Goal: Task Accomplishment & Management: Manage account settings

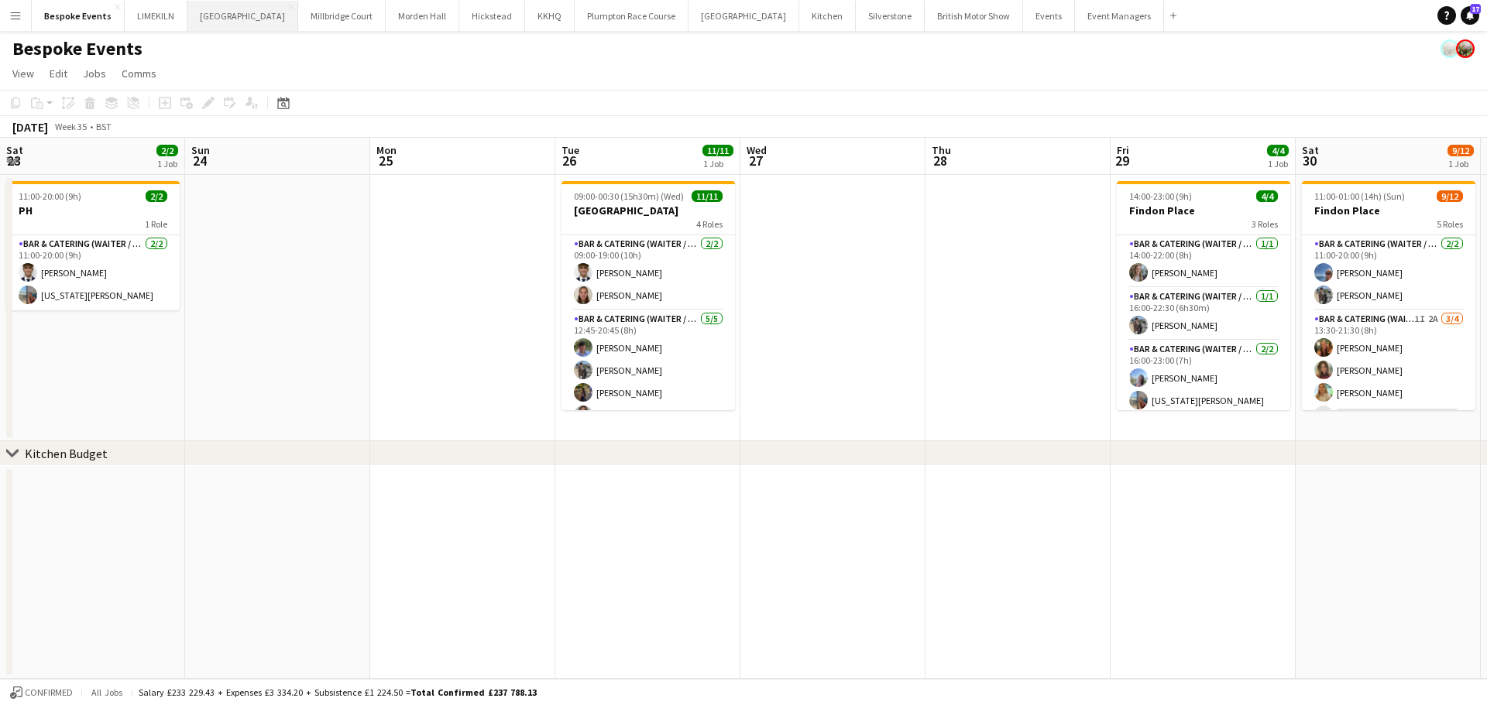
scroll to position [245, 0]
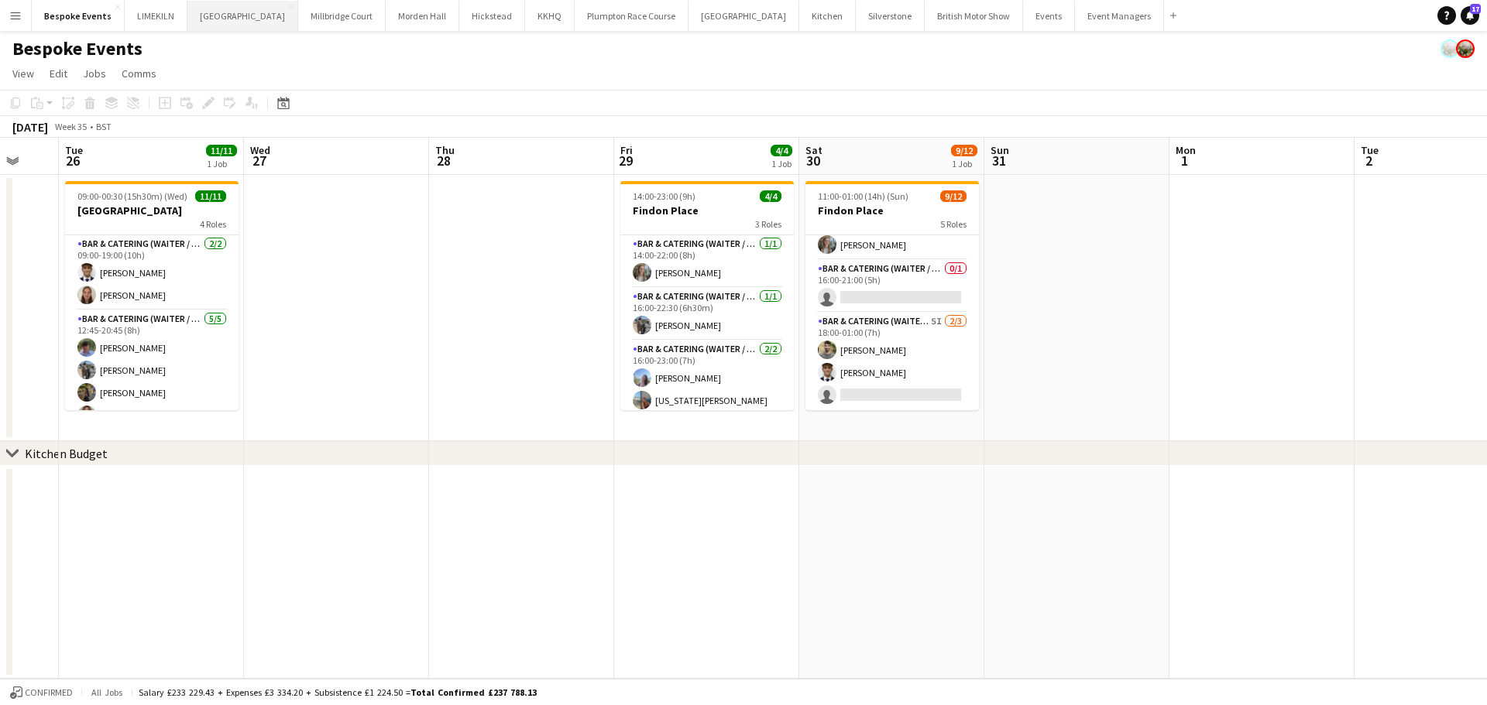
click at [201, 19] on button "[GEOGRAPHIC_DATA] Close" at bounding box center [242, 16] width 111 height 30
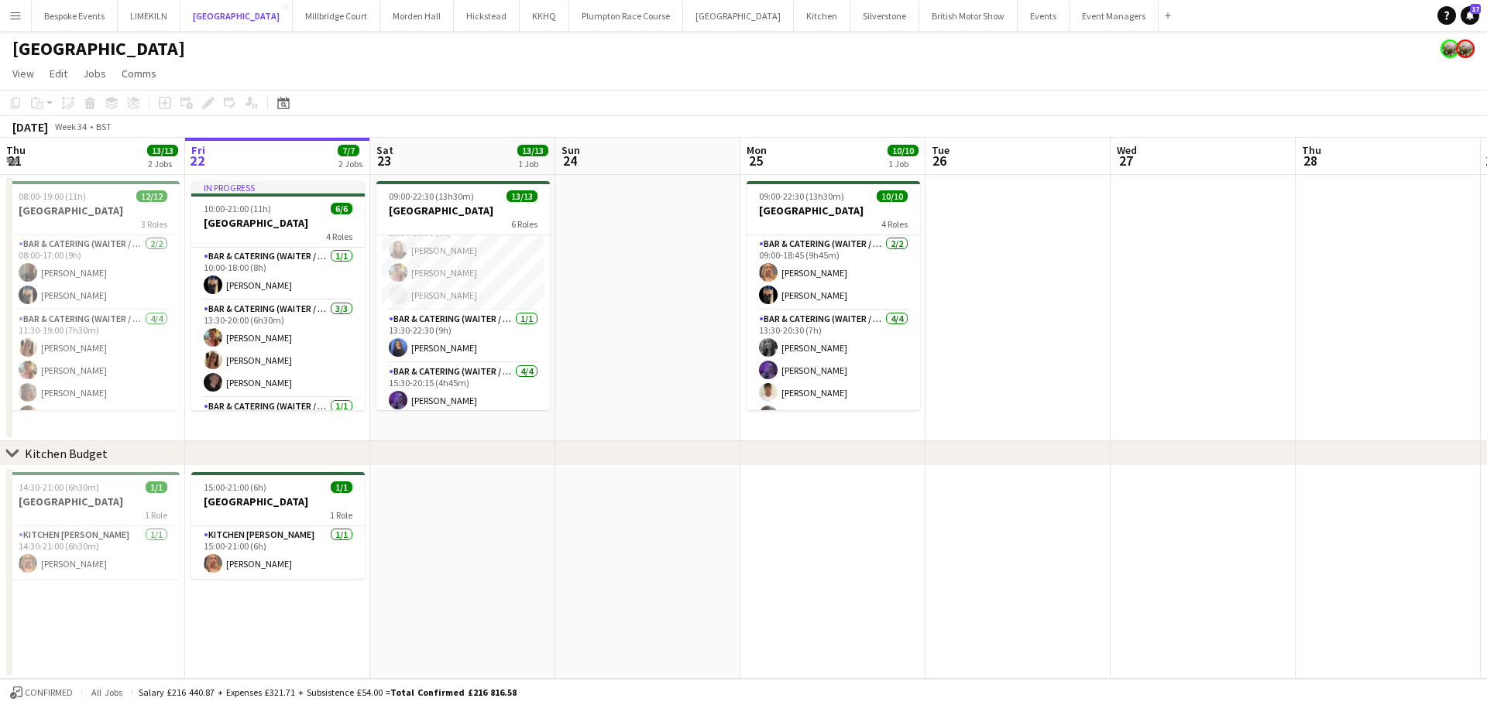
scroll to position [153, 0]
click at [463, 263] on app-card-role "Bar & Catering (Waiter / waitress) [DATE] 13:30-20:30 (7h) [PERSON_NAME] [PERSO…" at bounding box center [462, 259] width 173 height 98
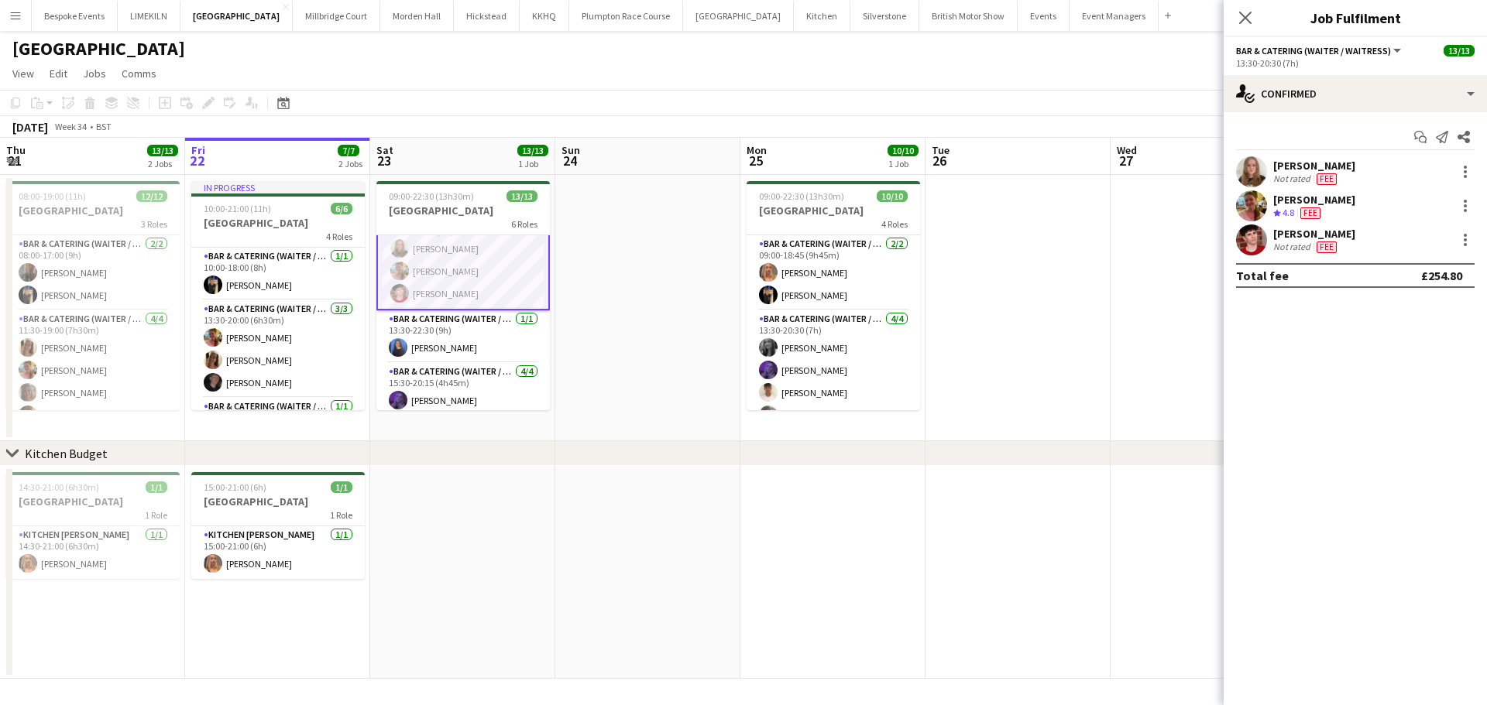
scroll to position [155, 0]
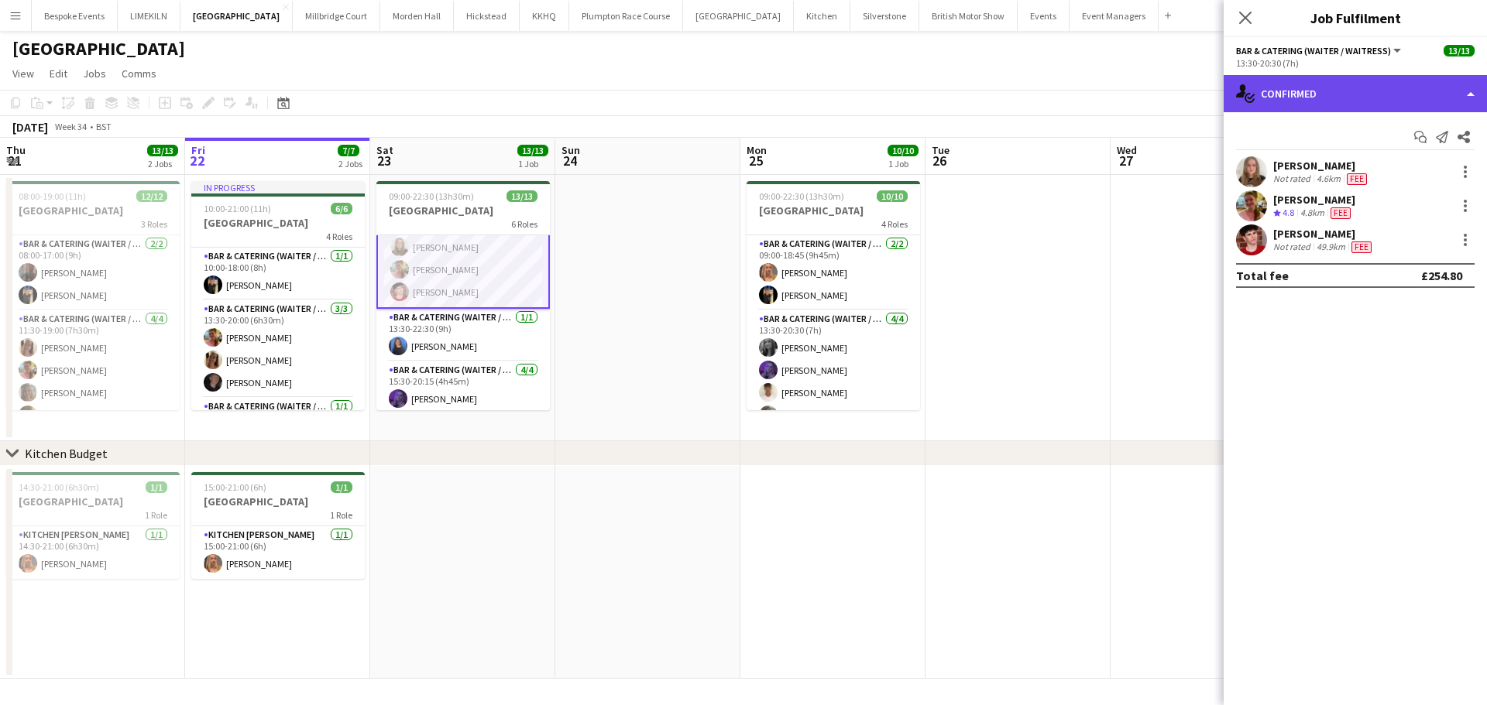
click at [1295, 105] on div "single-neutral-actions-check-2 Confirmed" at bounding box center [1354, 93] width 263 height 37
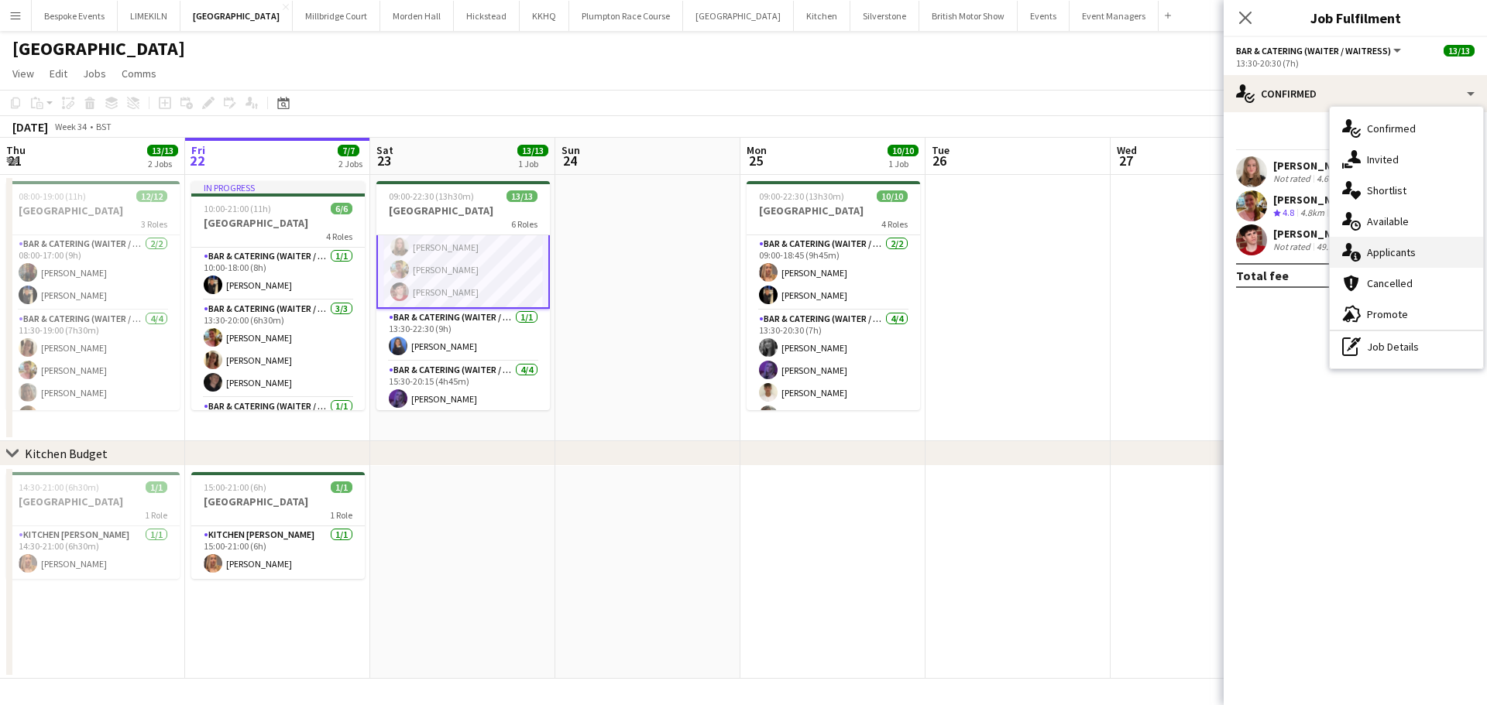
click at [1424, 248] on div "single-neutral-actions-information Applicants" at bounding box center [1405, 252] width 153 height 31
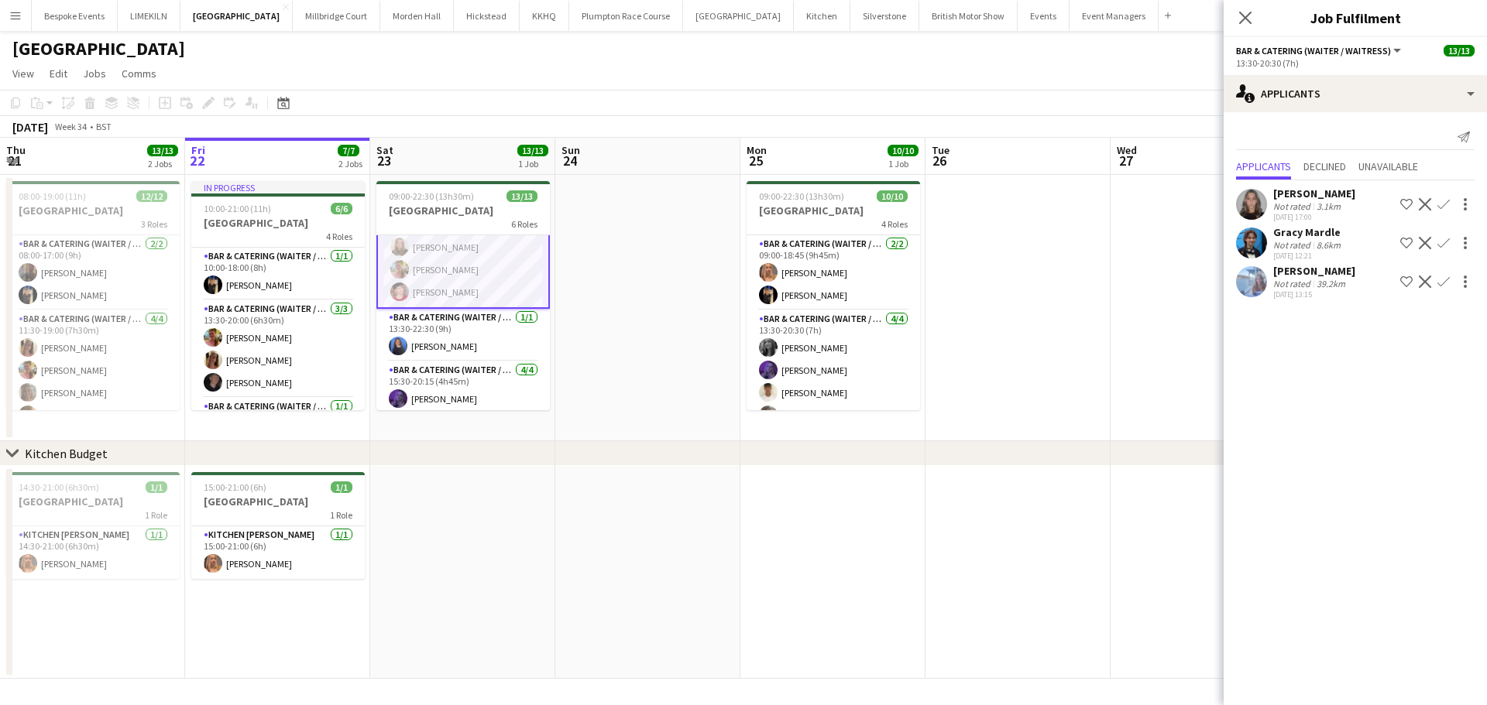
click at [1244, 245] on app-user-avatar at bounding box center [1251, 243] width 31 height 31
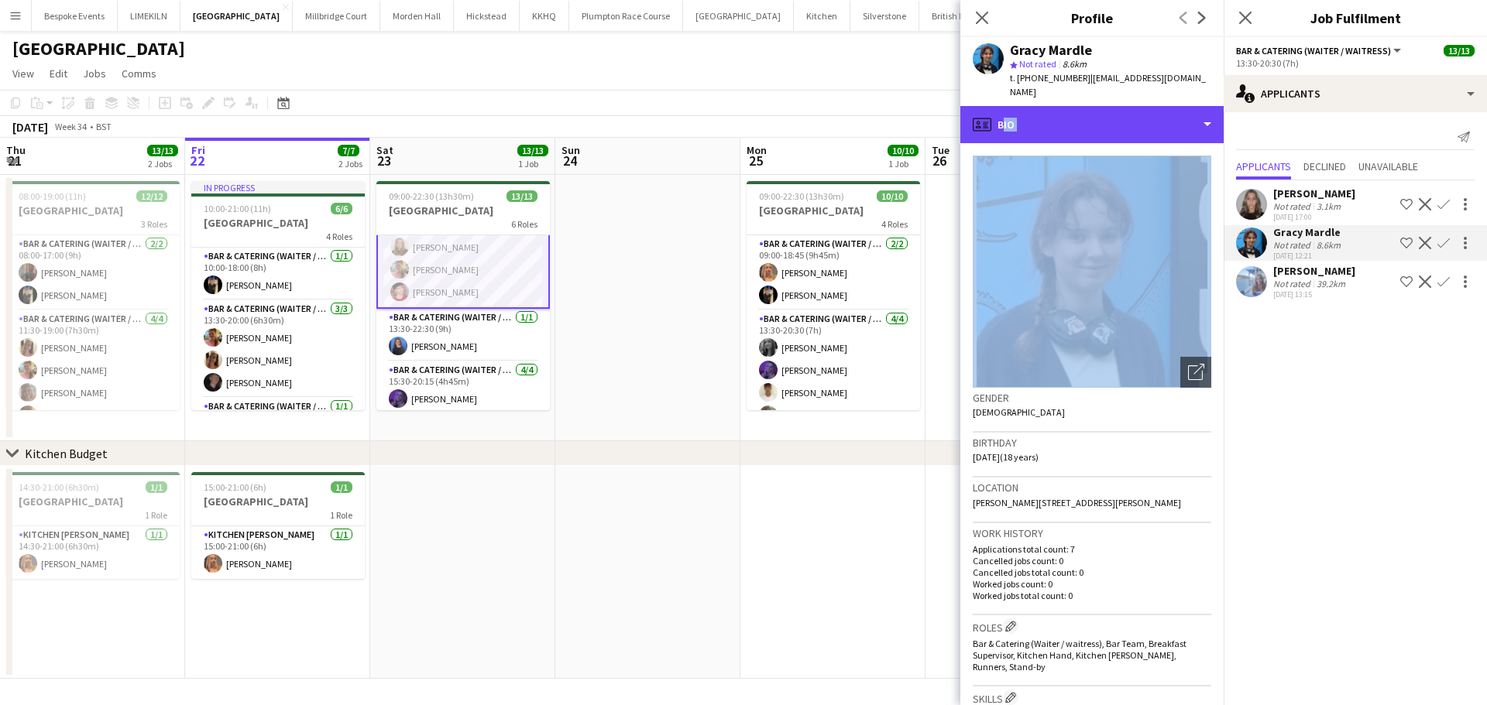
drag, startPoint x: 1154, startPoint y: 111, endPoint x: 1175, endPoint y: 215, distance: 106.6
click at [1175, 215] on div "profile Bio Bio Bio Company application Company application Employment Employme…" at bounding box center [1091, 405] width 263 height 599
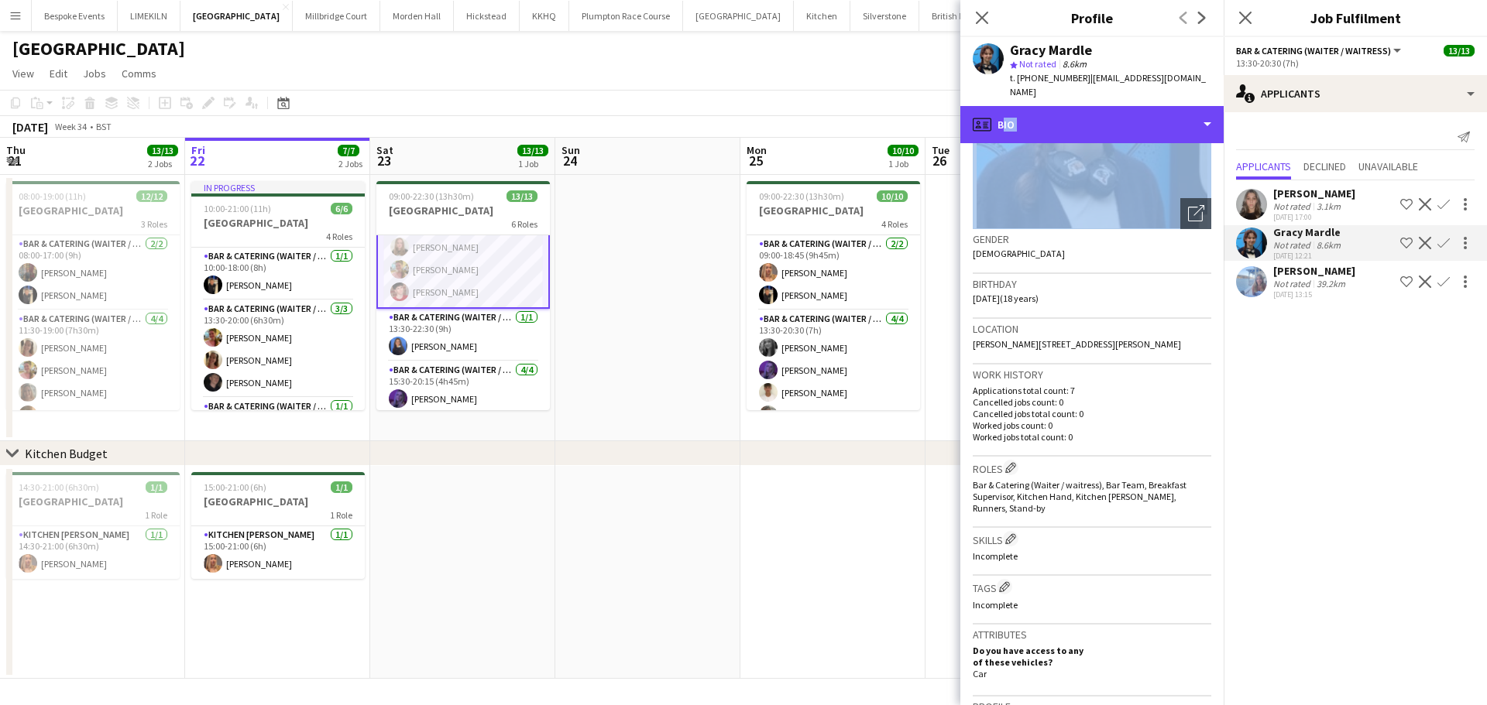
scroll to position [166, 0]
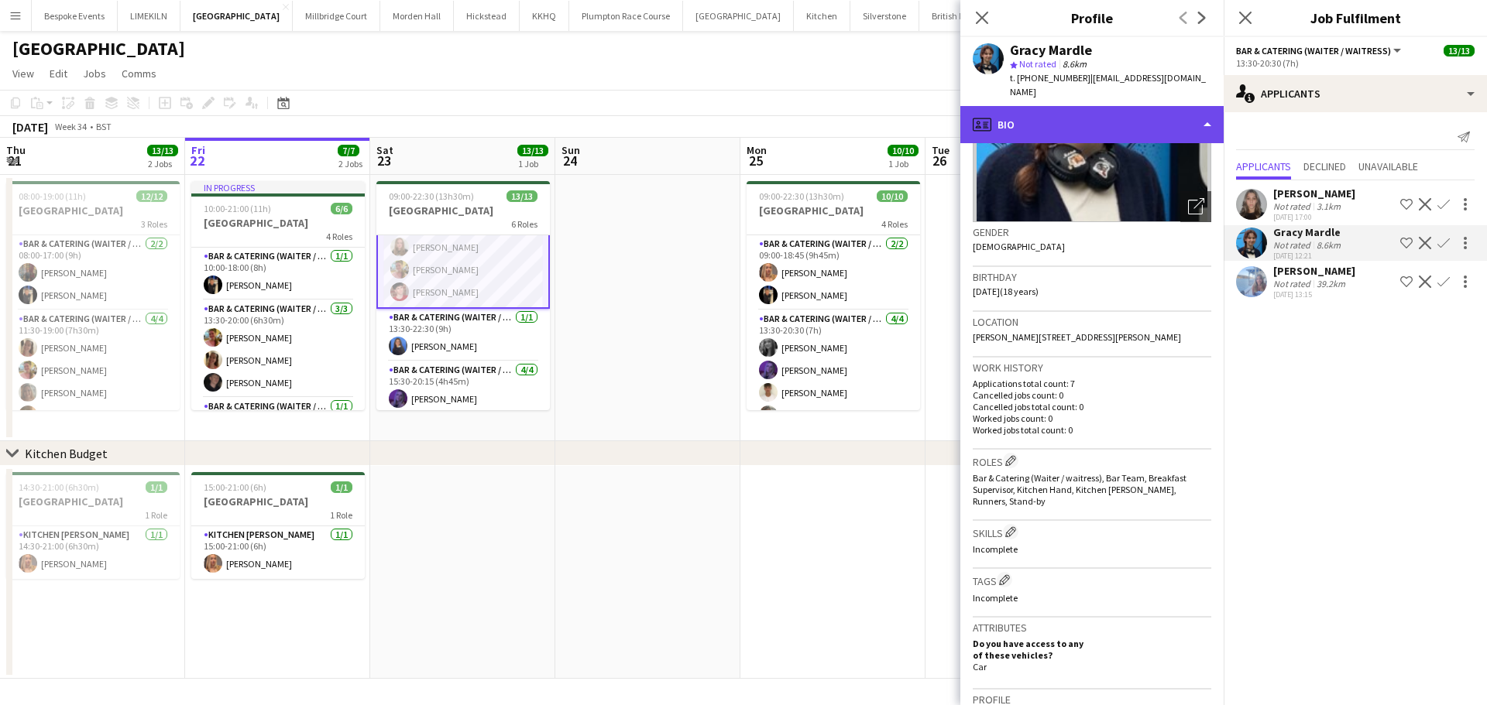
click at [1145, 110] on div "profile Bio" at bounding box center [1091, 124] width 263 height 37
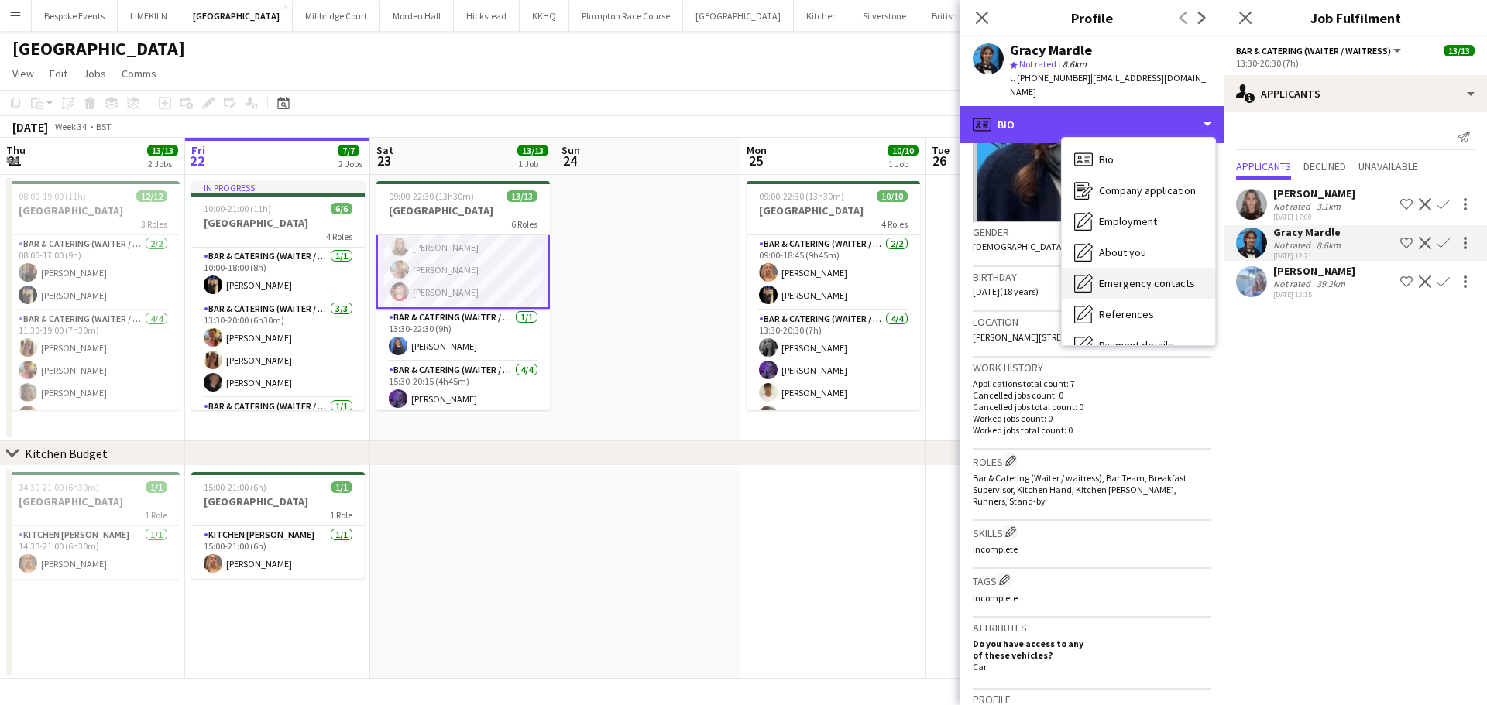
scroll to position [177, 0]
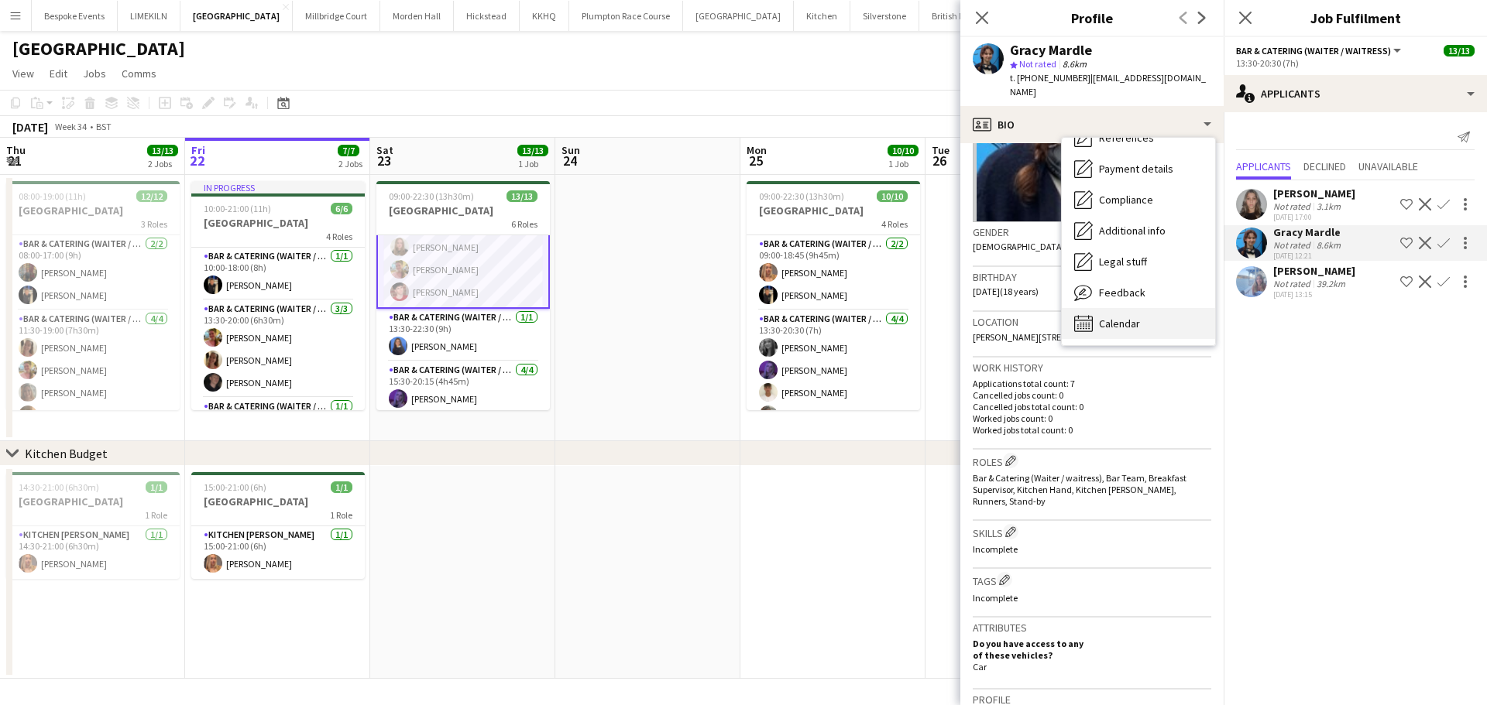
click at [1164, 308] on div "Calendar Calendar" at bounding box center [1138, 323] width 153 height 31
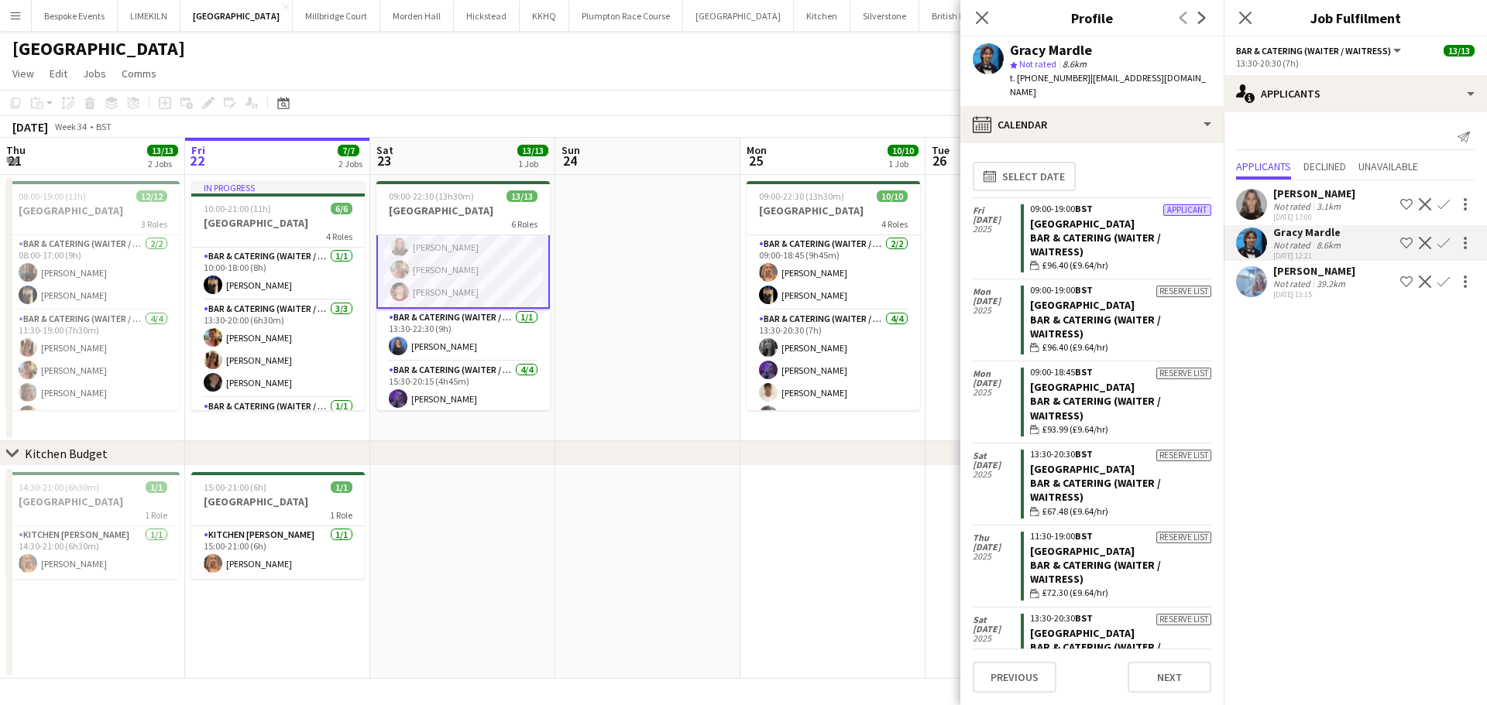
scroll to position [108, 0]
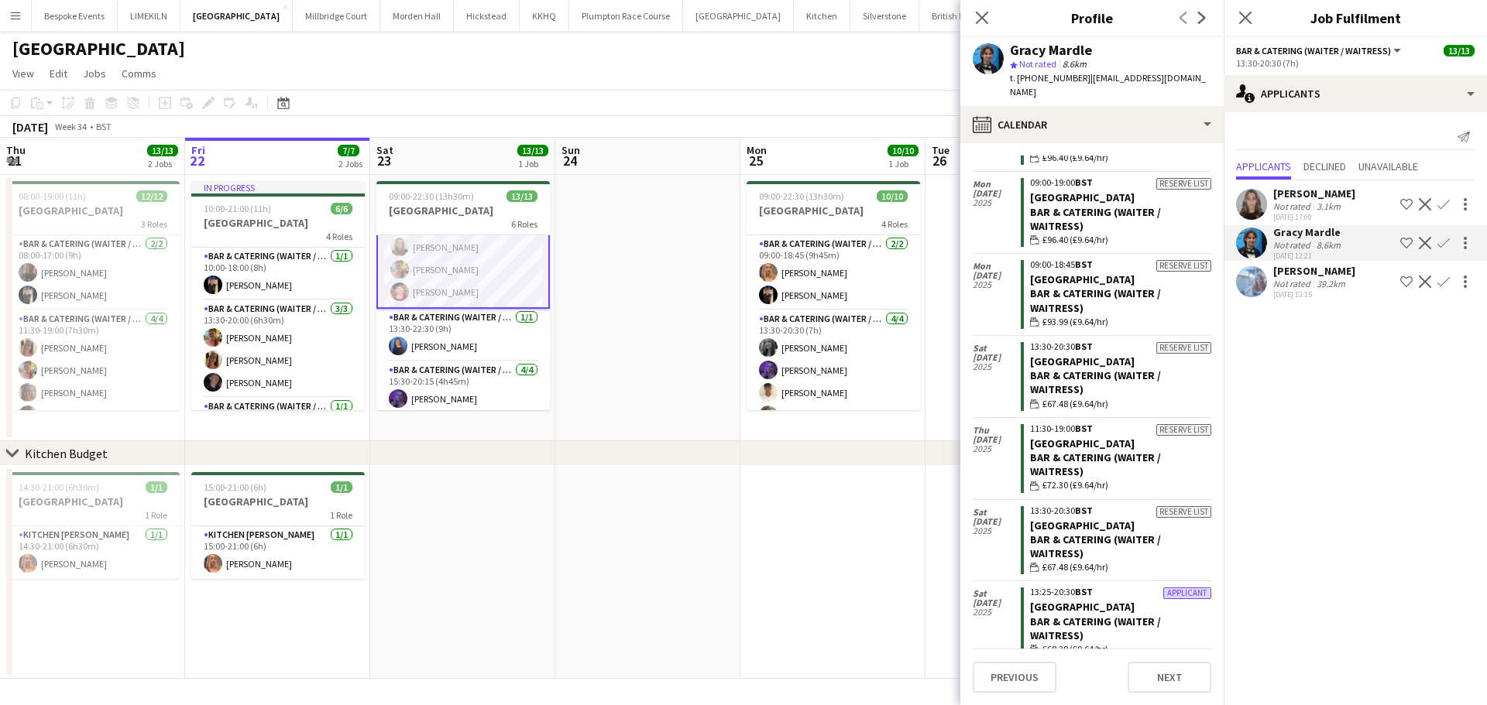
click at [1255, 201] on app-user-avatar at bounding box center [1251, 204] width 31 height 31
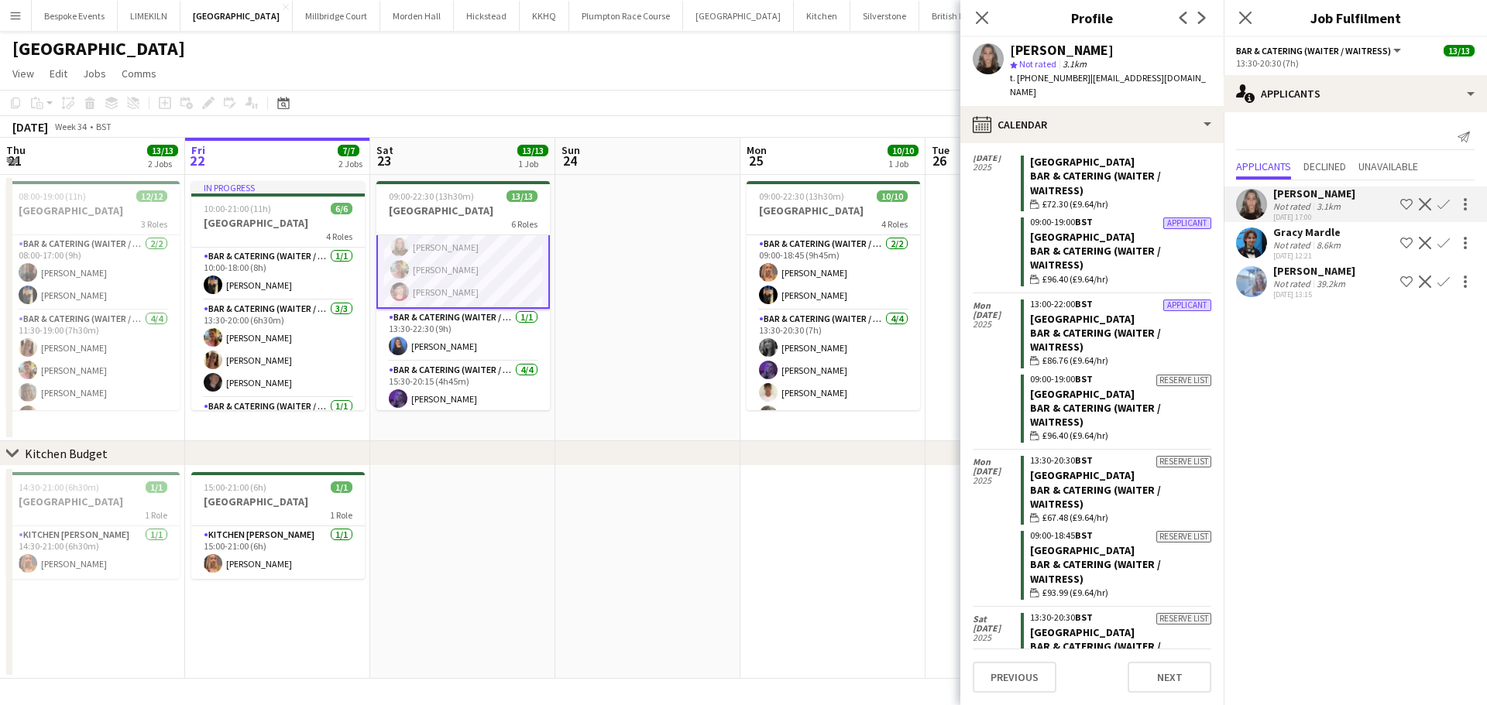
scroll to position [981, 0]
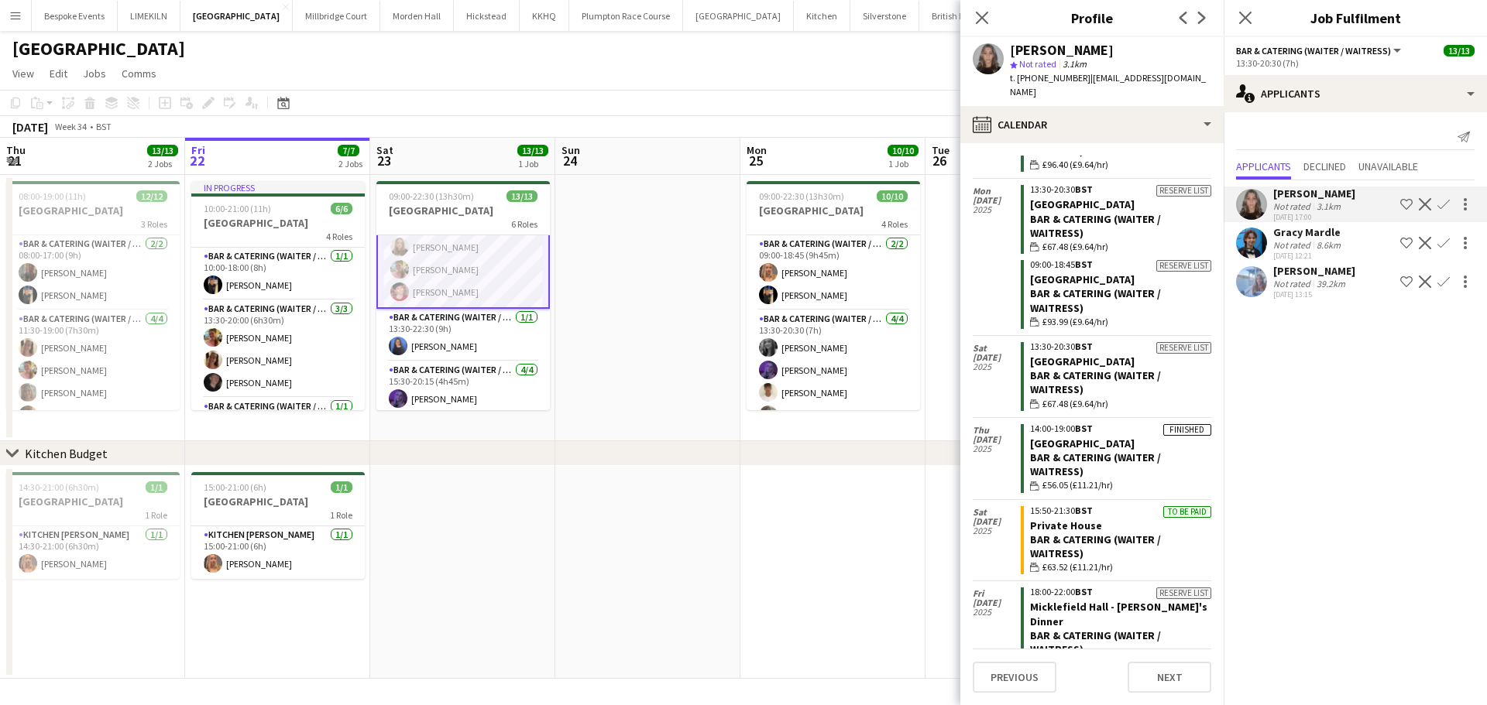
click at [687, 523] on app-date-cell at bounding box center [647, 572] width 185 height 213
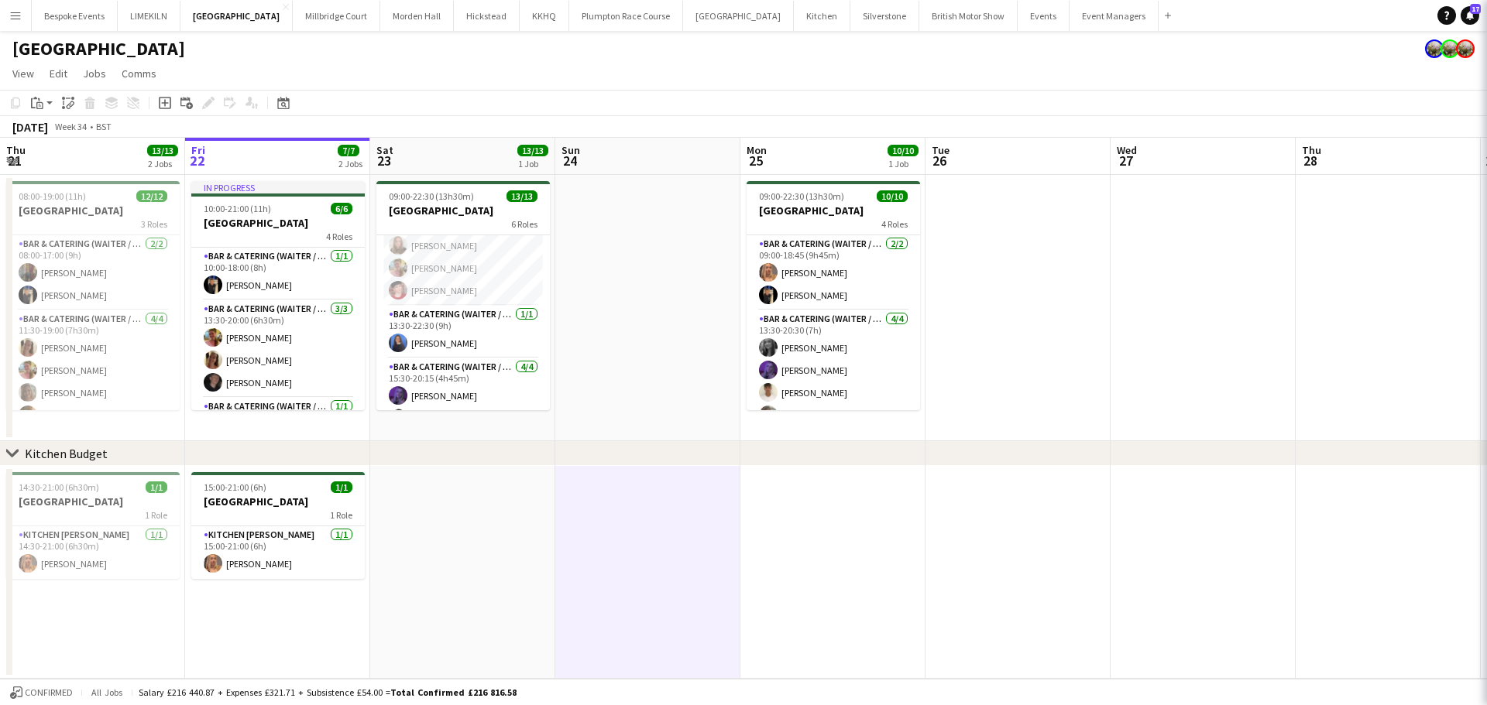
scroll to position [153, 0]
click at [482, 270] on app-card-role "Bar & Catering (Waiter / waitress) [DATE] 13:30-20:30 (7h) [PERSON_NAME] [PERSO…" at bounding box center [462, 259] width 173 height 98
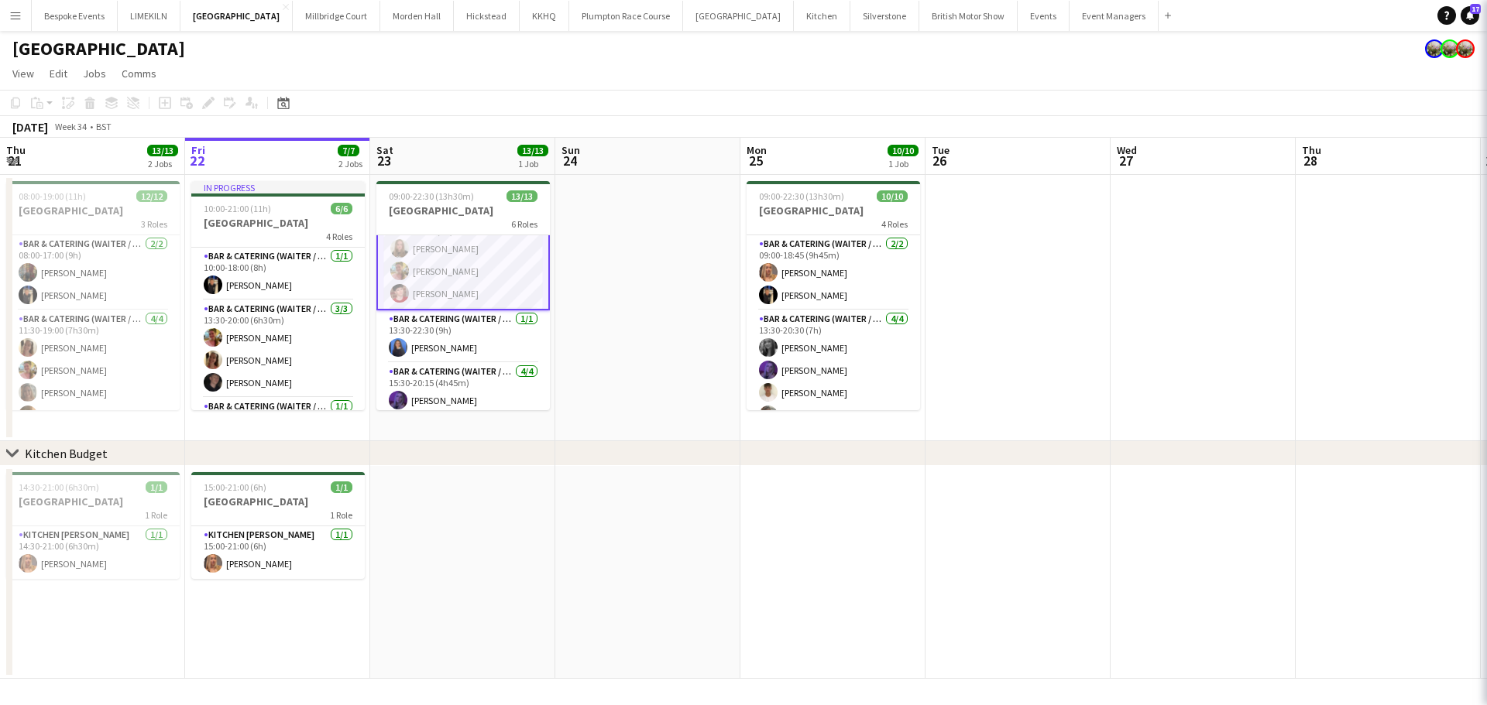
scroll to position [155, 0]
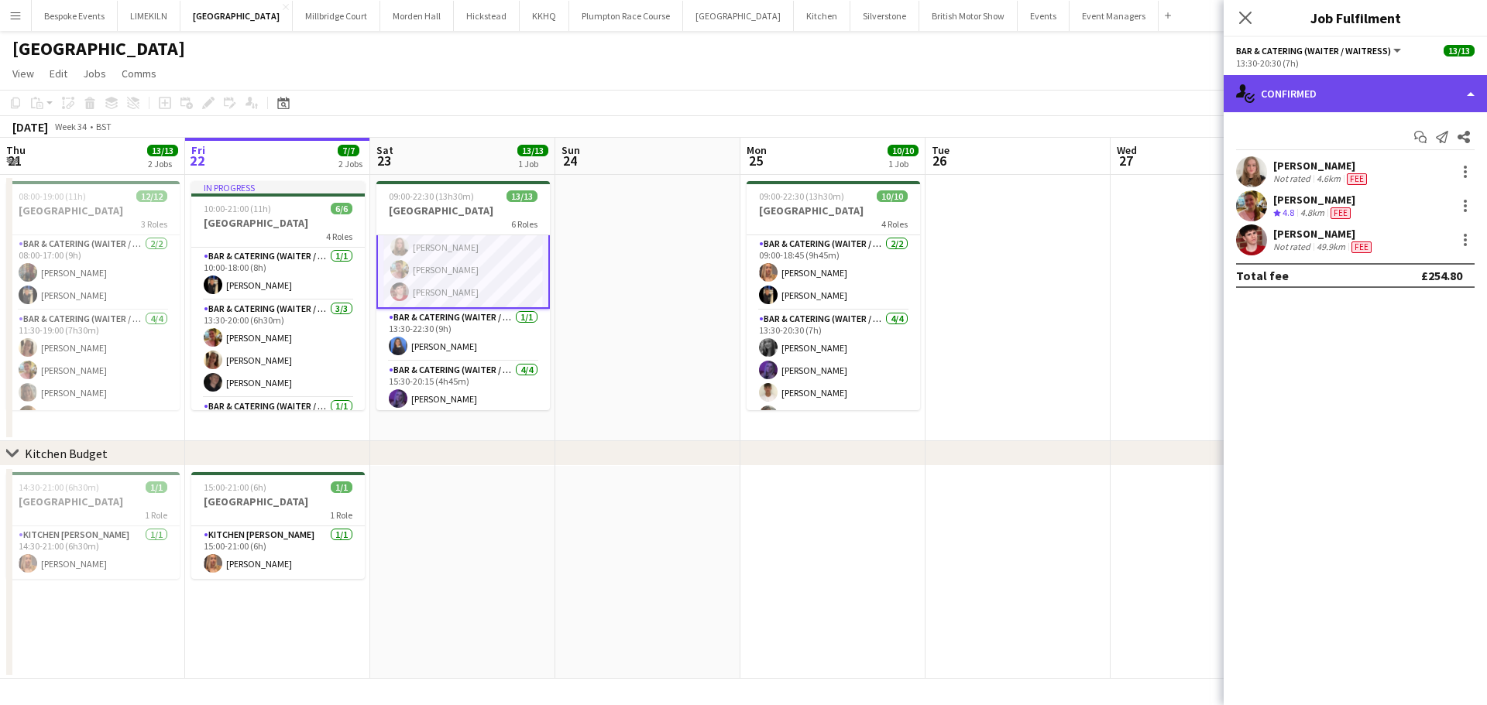
click at [1298, 87] on div "single-neutral-actions-check-2 Confirmed" at bounding box center [1354, 93] width 263 height 37
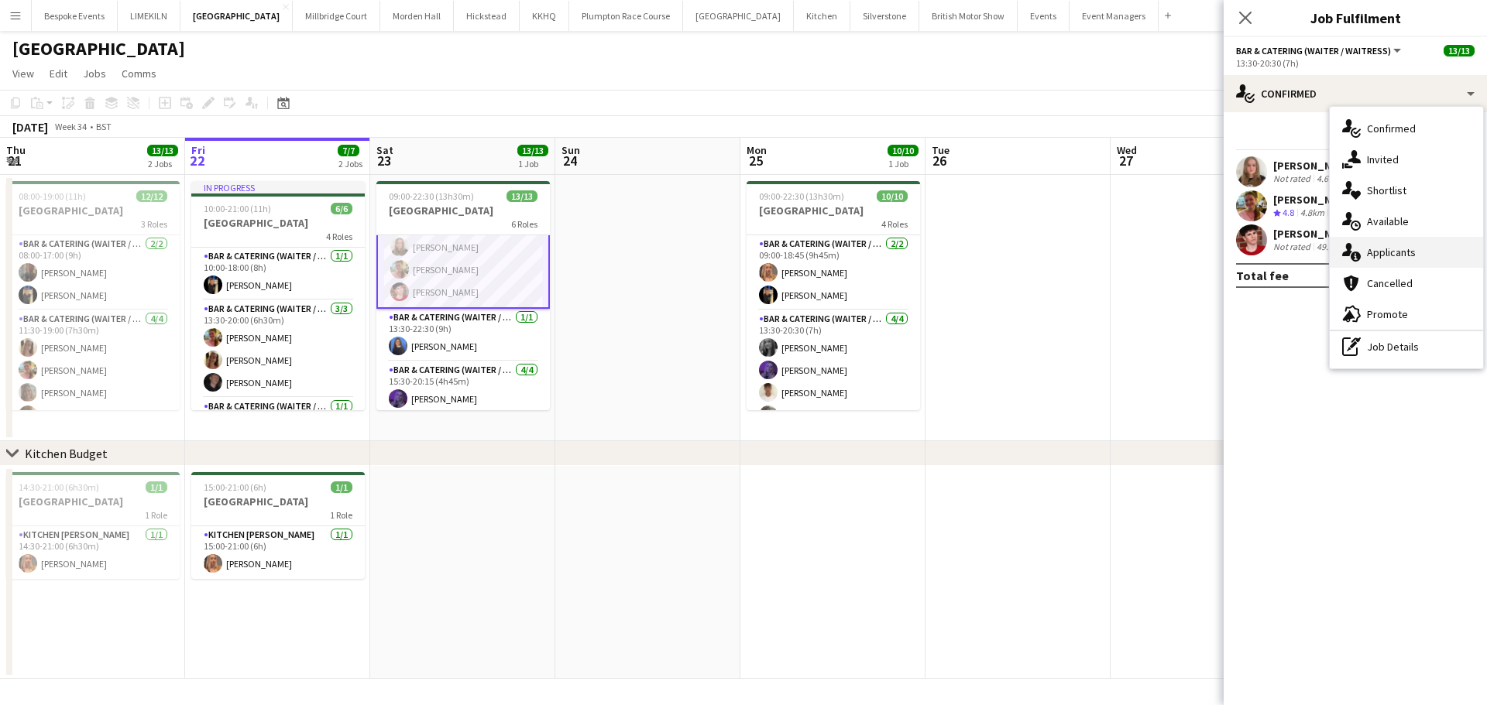
click at [1387, 252] on div "single-neutral-actions-information Applicants" at bounding box center [1405, 252] width 153 height 31
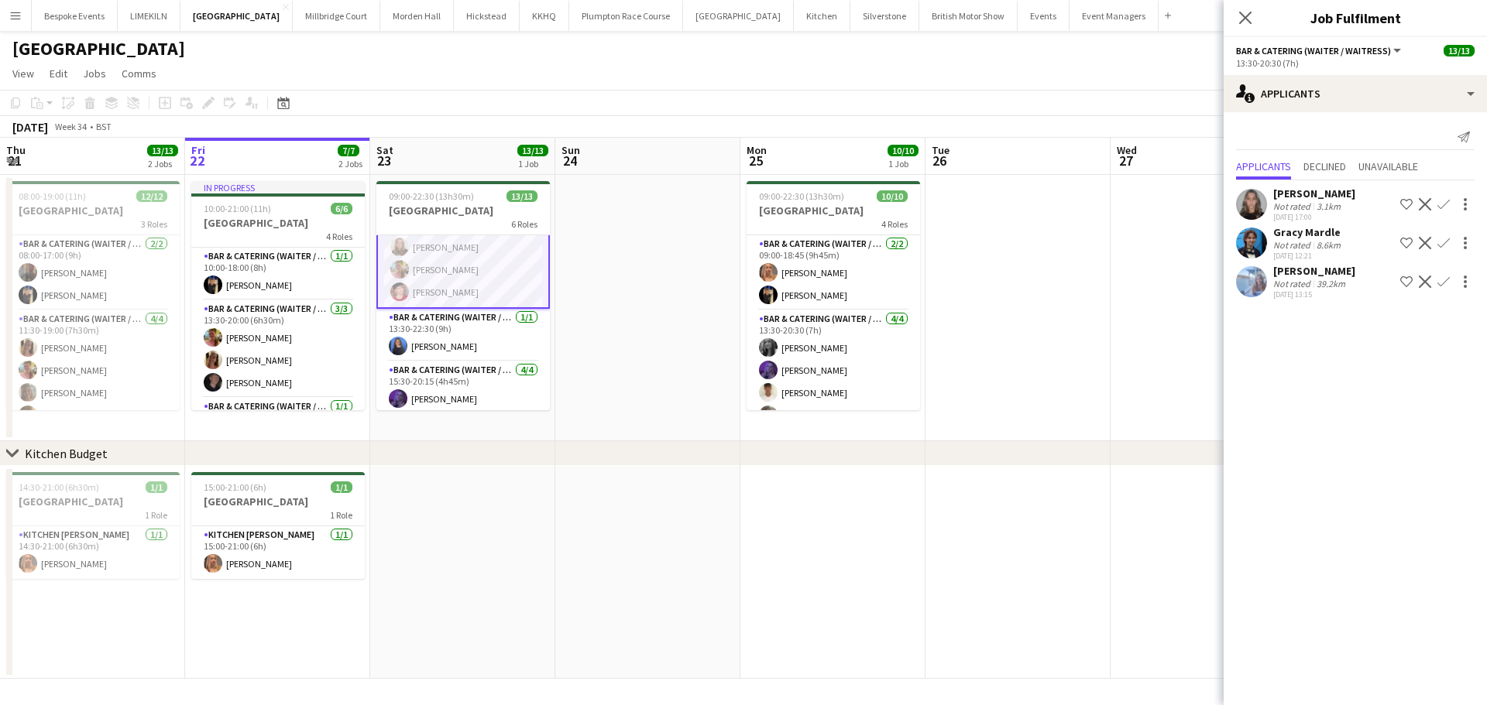
click at [1247, 290] on app-user-avatar at bounding box center [1251, 281] width 31 height 31
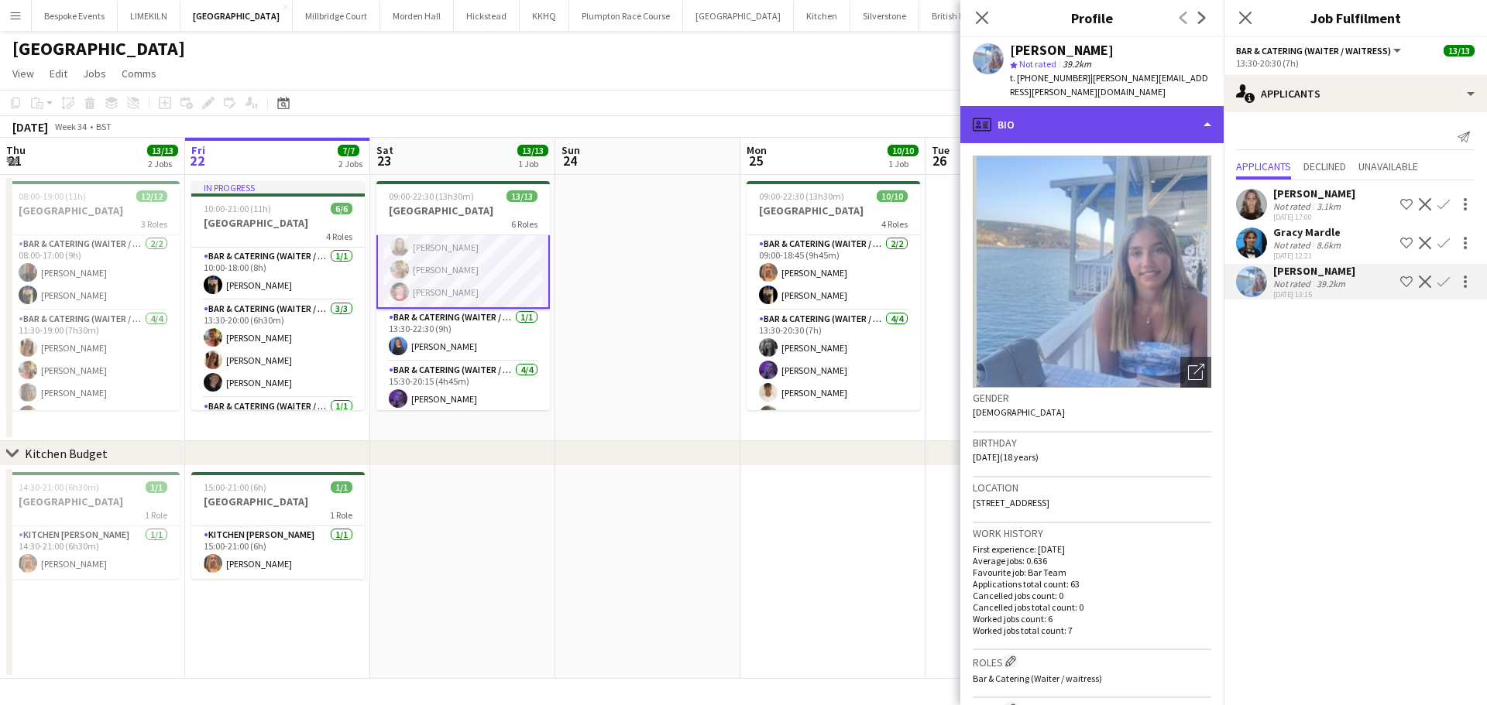
click at [1148, 119] on div "profile Bio" at bounding box center [1091, 124] width 263 height 37
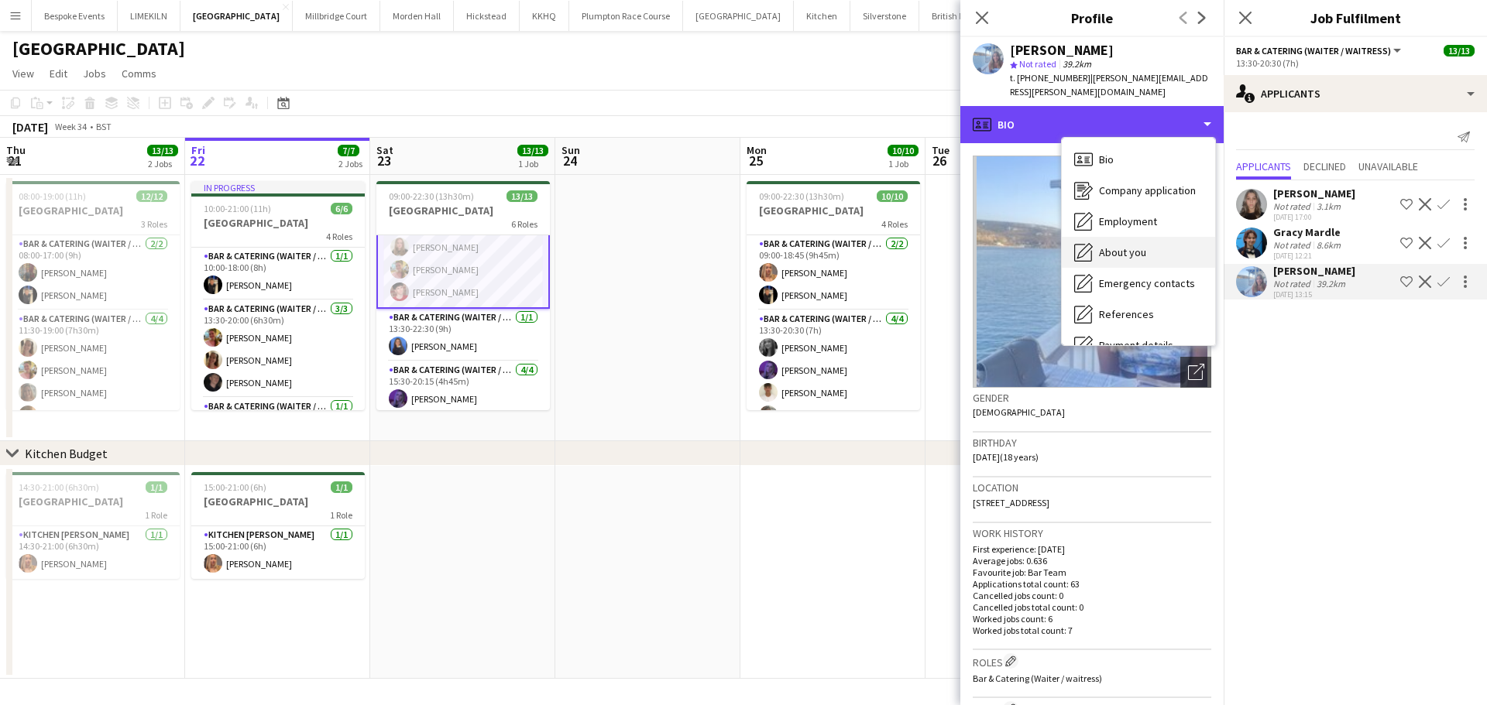
scroll to position [177, 0]
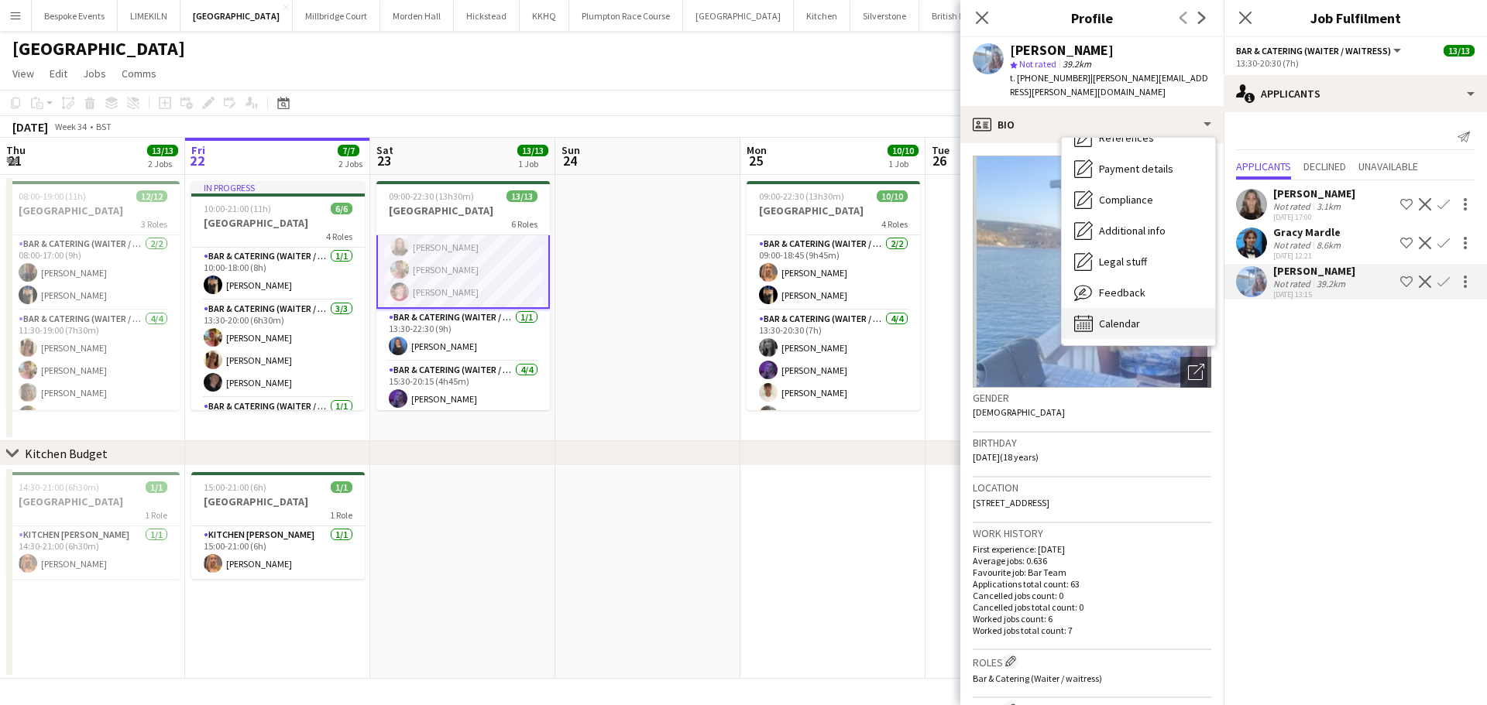
click at [1147, 319] on div "Calendar Calendar" at bounding box center [1138, 323] width 153 height 31
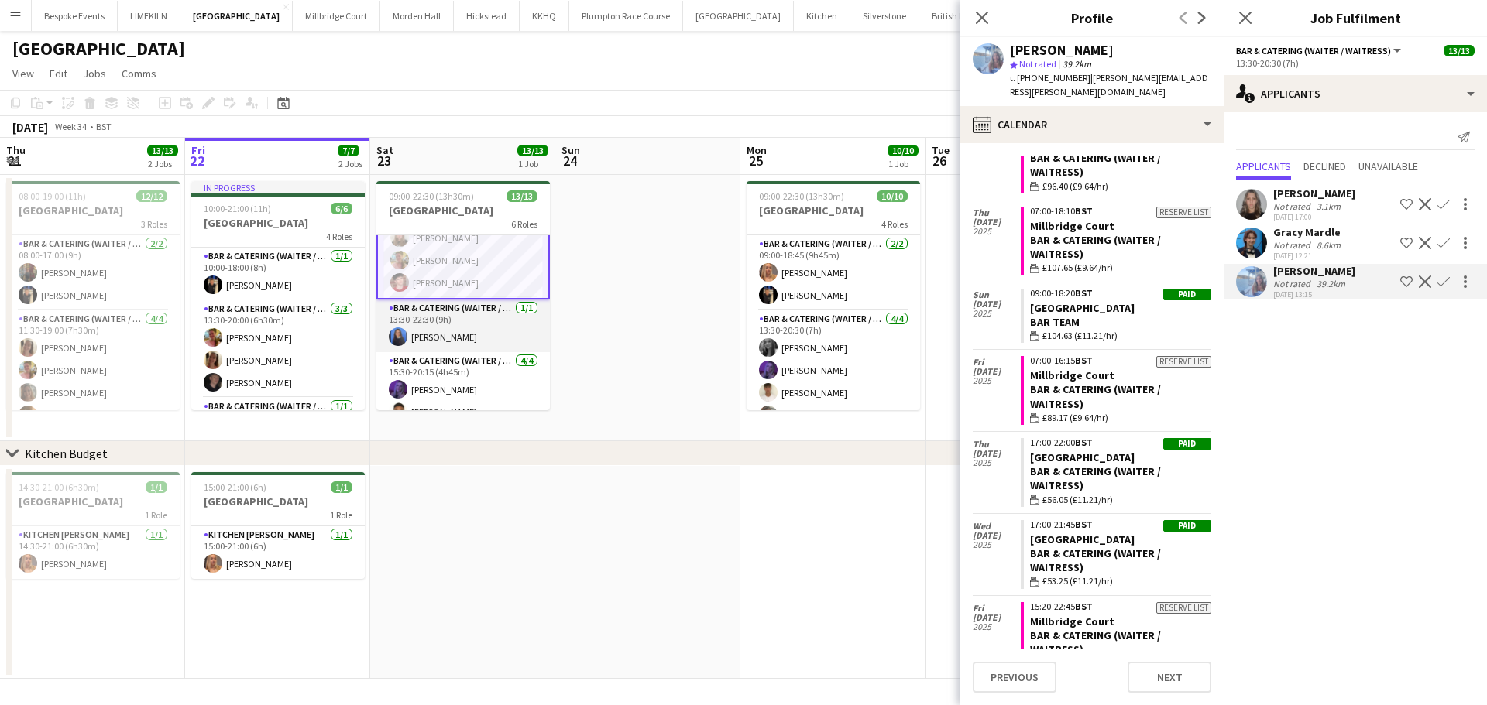
scroll to position [0, 0]
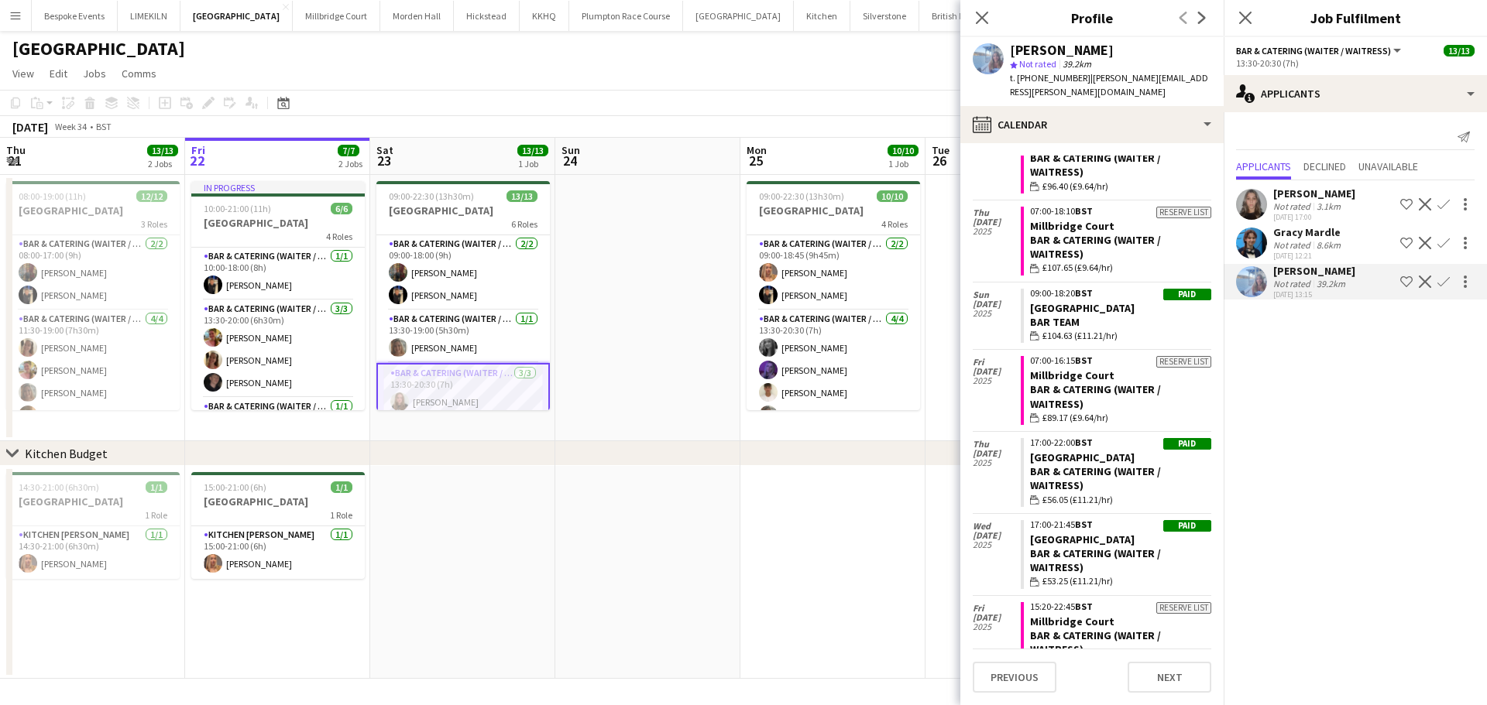
click at [730, 93] on app-toolbar "Copy Paste Paste Ctrl+V Paste with crew Ctrl+Shift+V Paste linked Job [GEOGRAPH…" at bounding box center [743, 103] width 1487 height 26
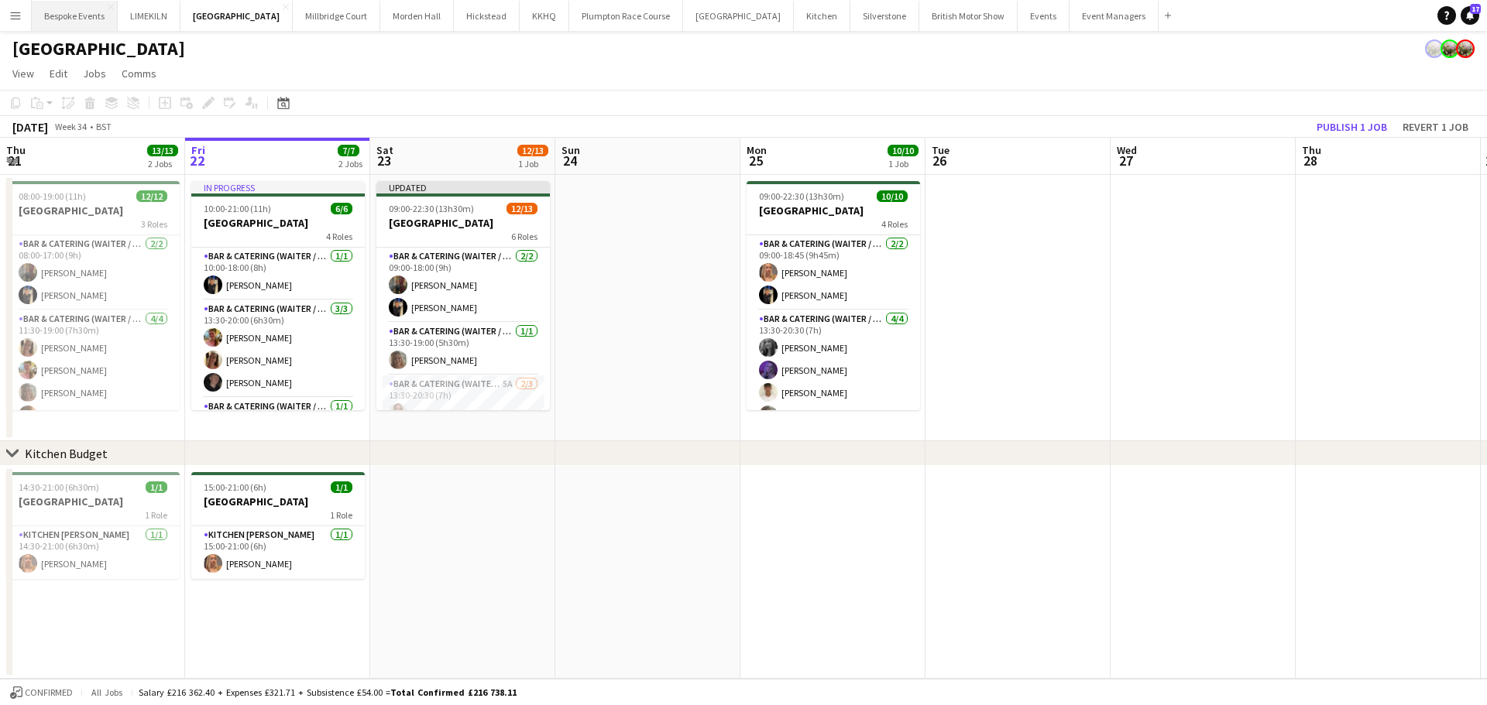
click at [66, 24] on button "Bespoke Events Close" at bounding box center [75, 16] width 86 height 30
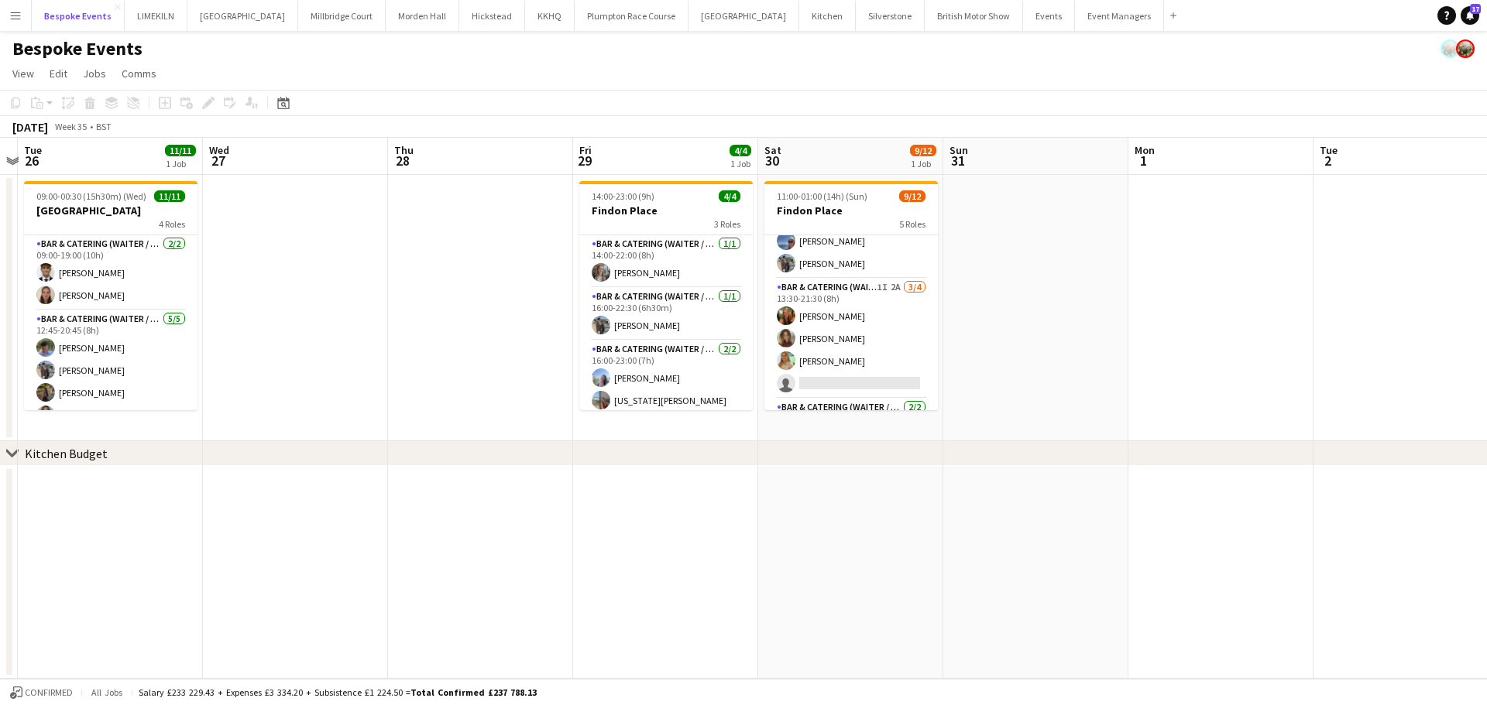
scroll to position [31, 0]
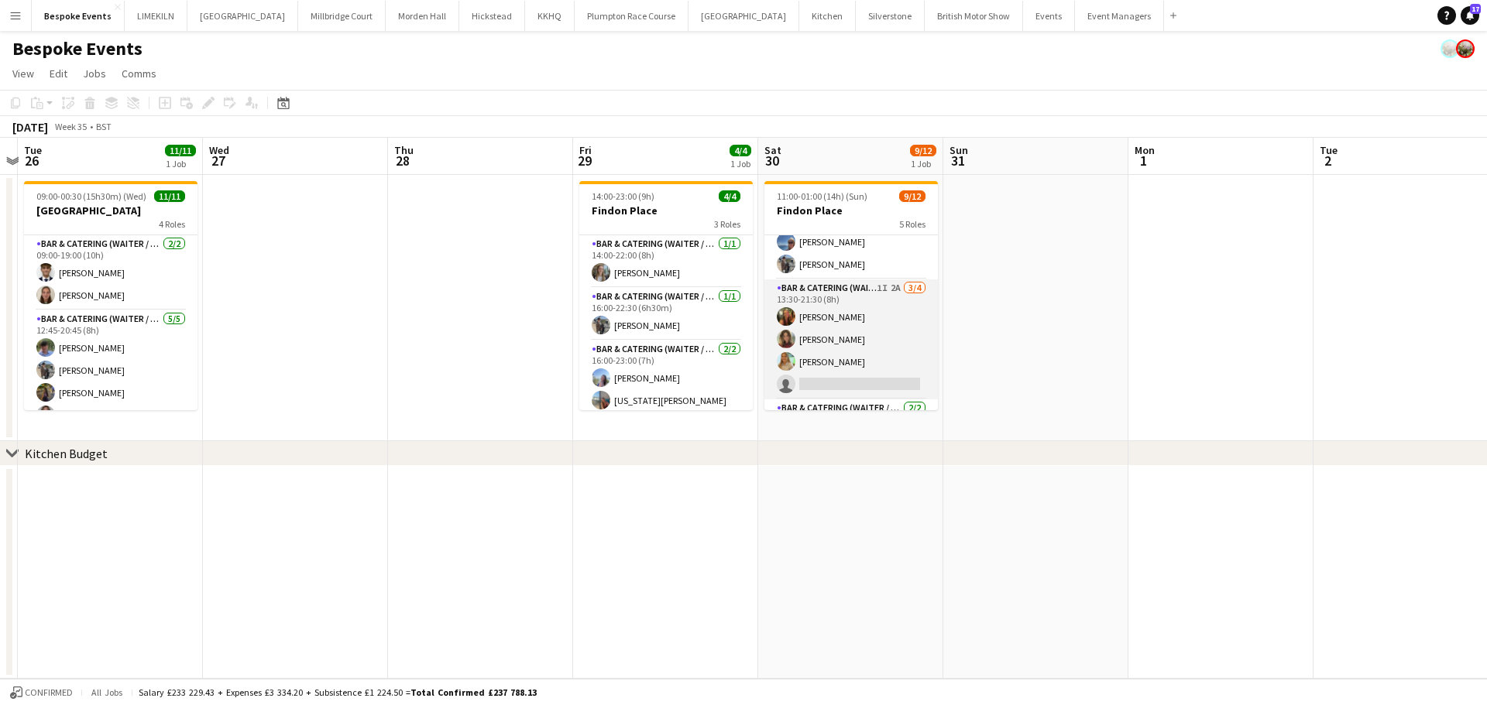
click at [859, 341] on app-card-role "Bar & Catering (Waiter / waitress) 1I 2A [DATE] 13:30-21:30 (8h) [PERSON_NAME] …" at bounding box center [850, 340] width 173 height 120
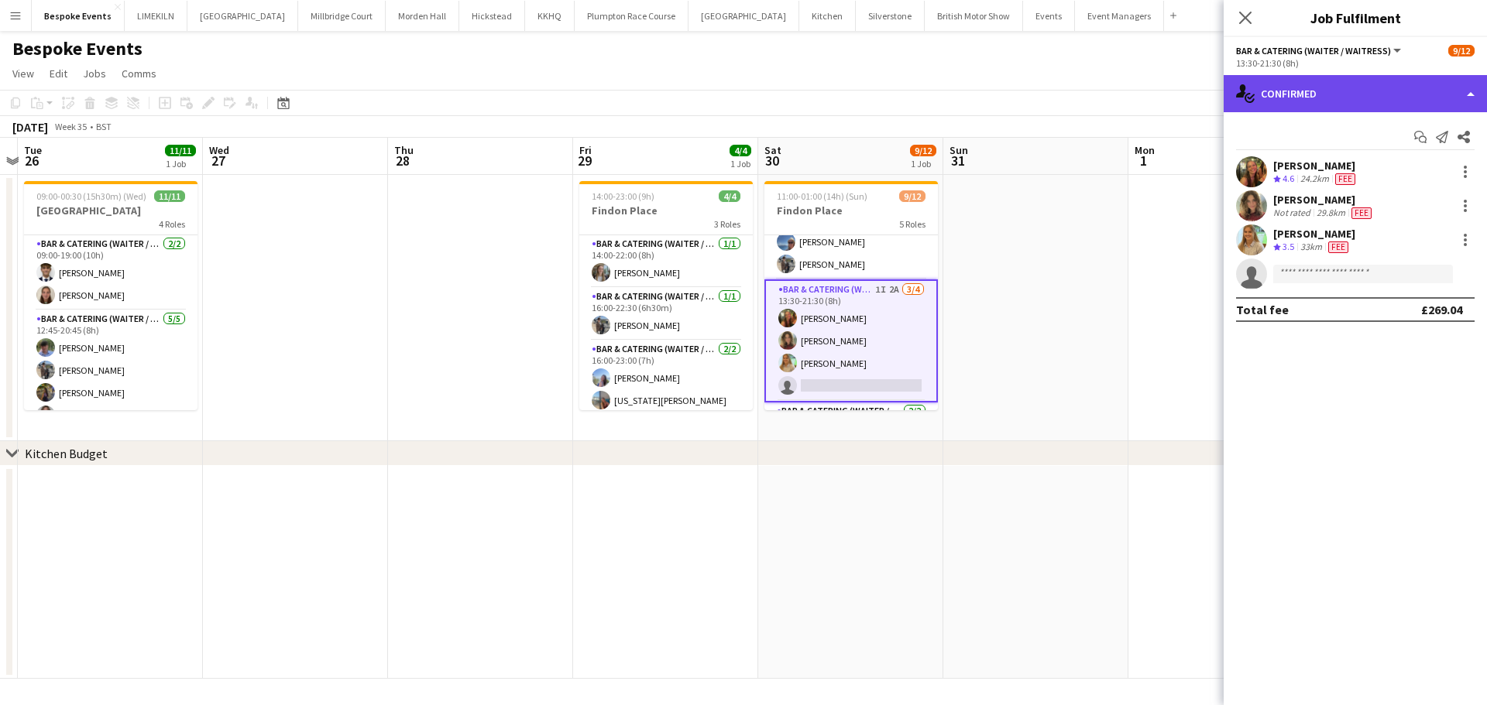
click at [1323, 103] on div "single-neutral-actions-check-2 Confirmed" at bounding box center [1354, 93] width 263 height 37
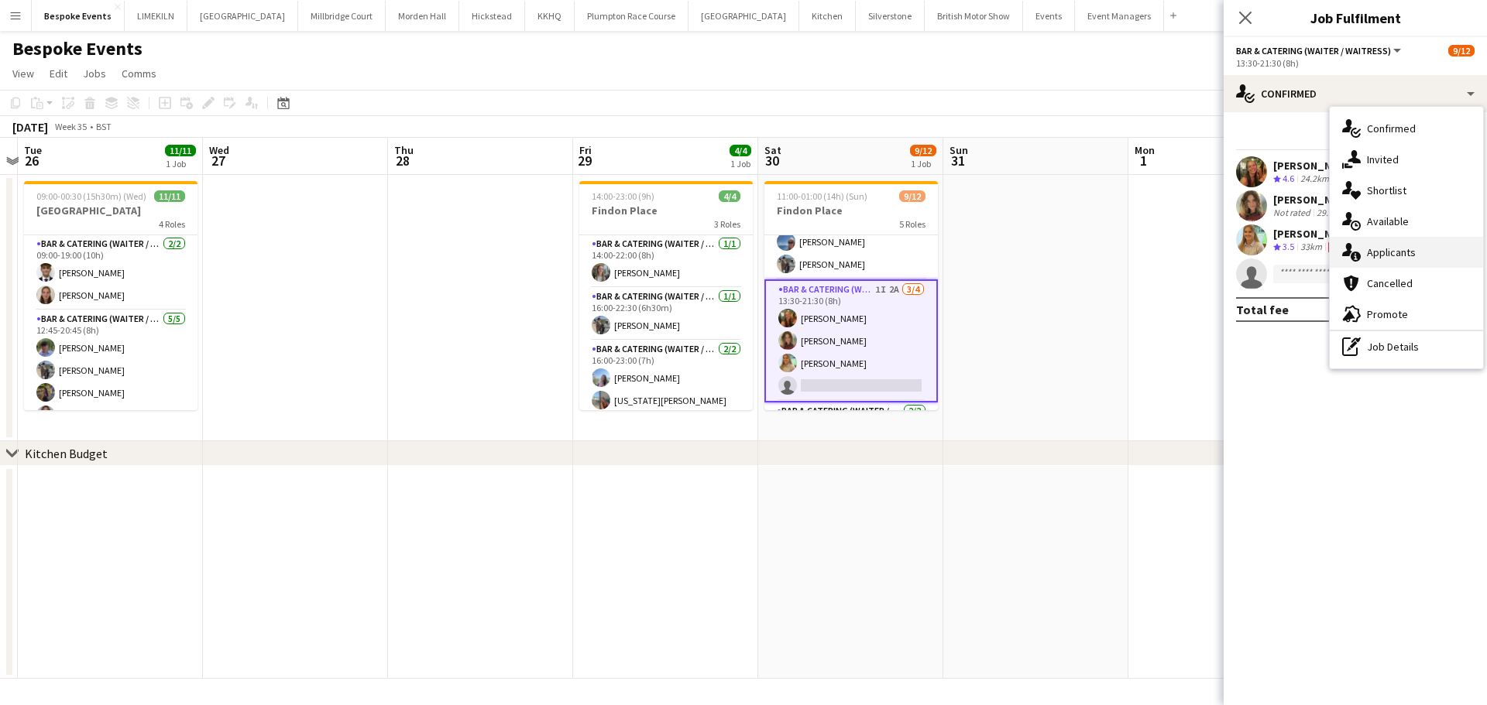
click at [1422, 251] on div "single-neutral-actions-information Applicants" at bounding box center [1405, 252] width 153 height 31
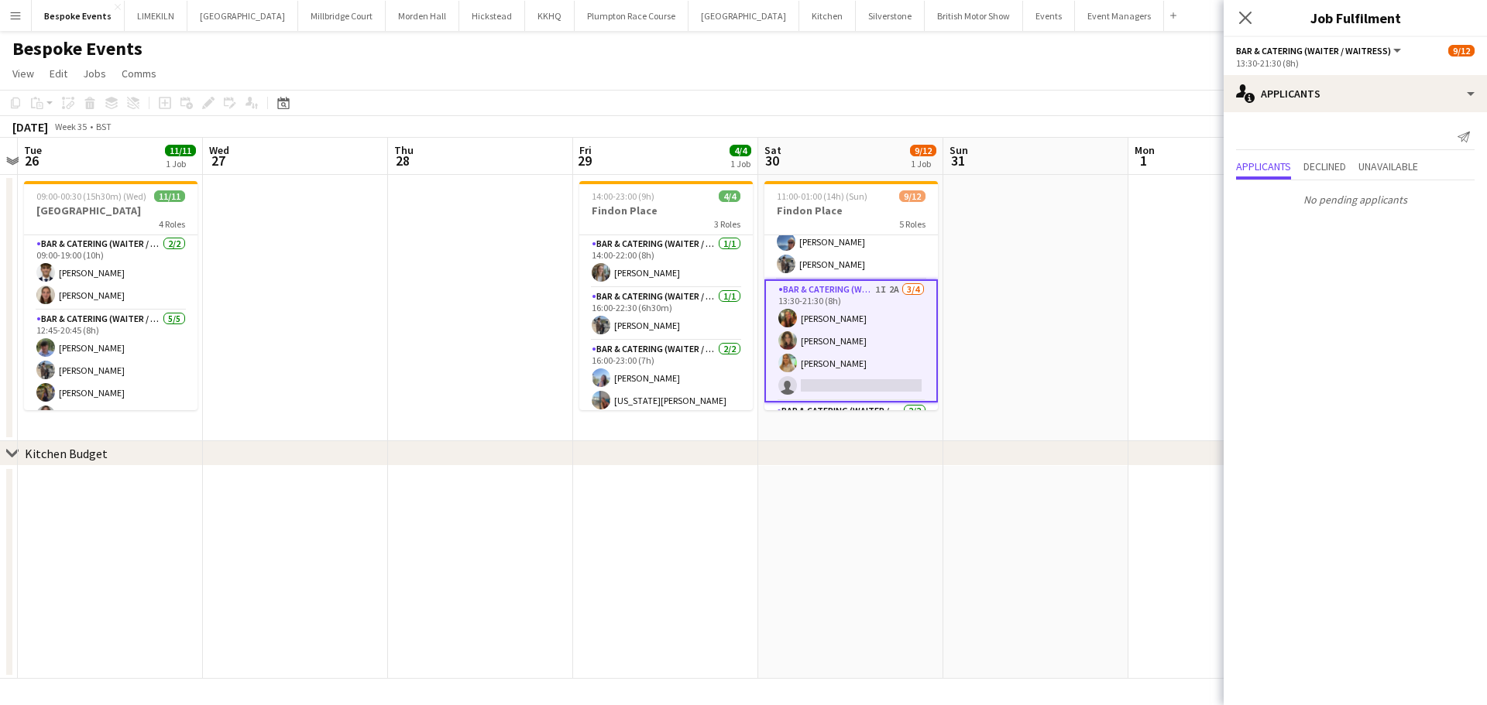
click at [1103, 272] on app-date-cell at bounding box center [1035, 308] width 185 height 266
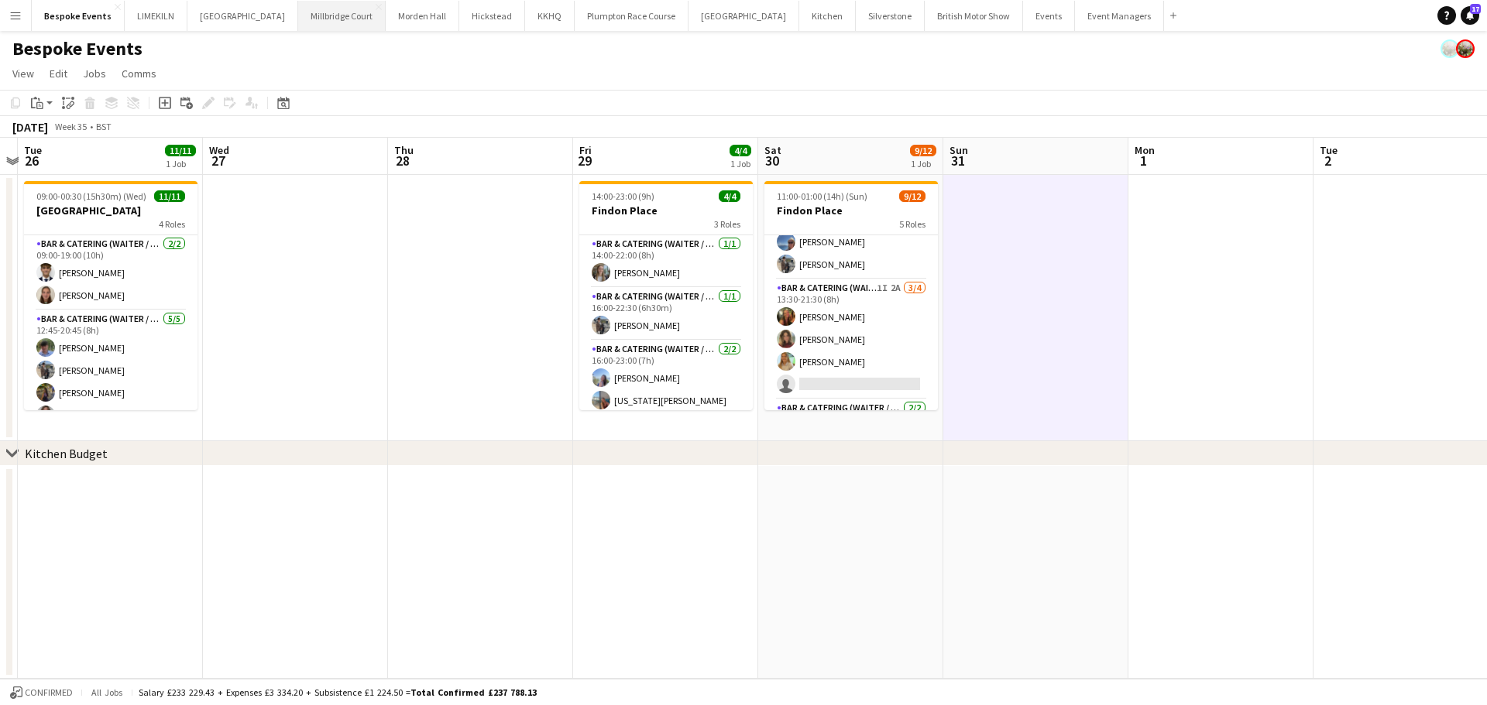
click at [306, 2] on button "[GEOGRAPHIC_DATA]" at bounding box center [341, 16] width 87 height 30
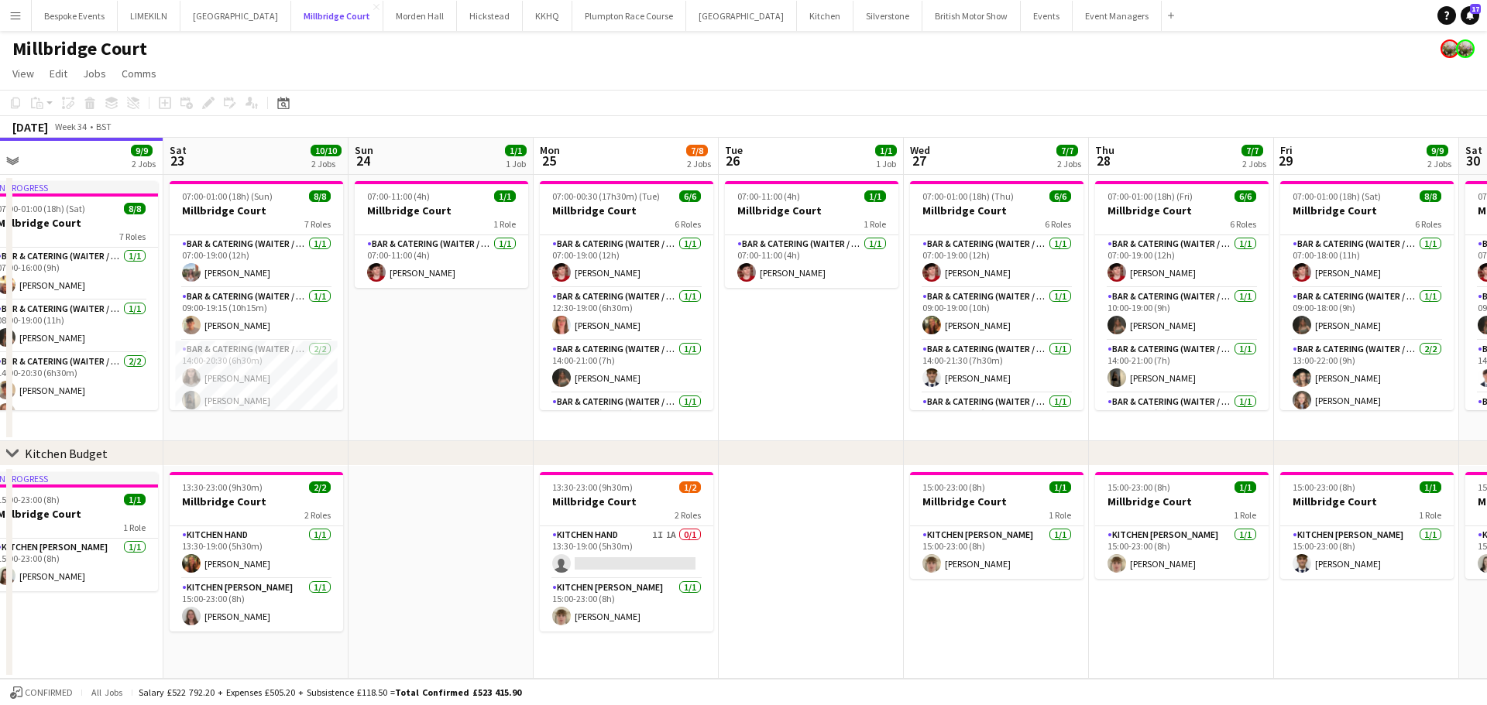
scroll to position [0, 578]
click at [598, 559] on app-card-role "Kitchen Hand 1I 1A 0/1 13:30-19:00 (5h30m) single-neutral-actions" at bounding box center [624, 553] width 173 height 53
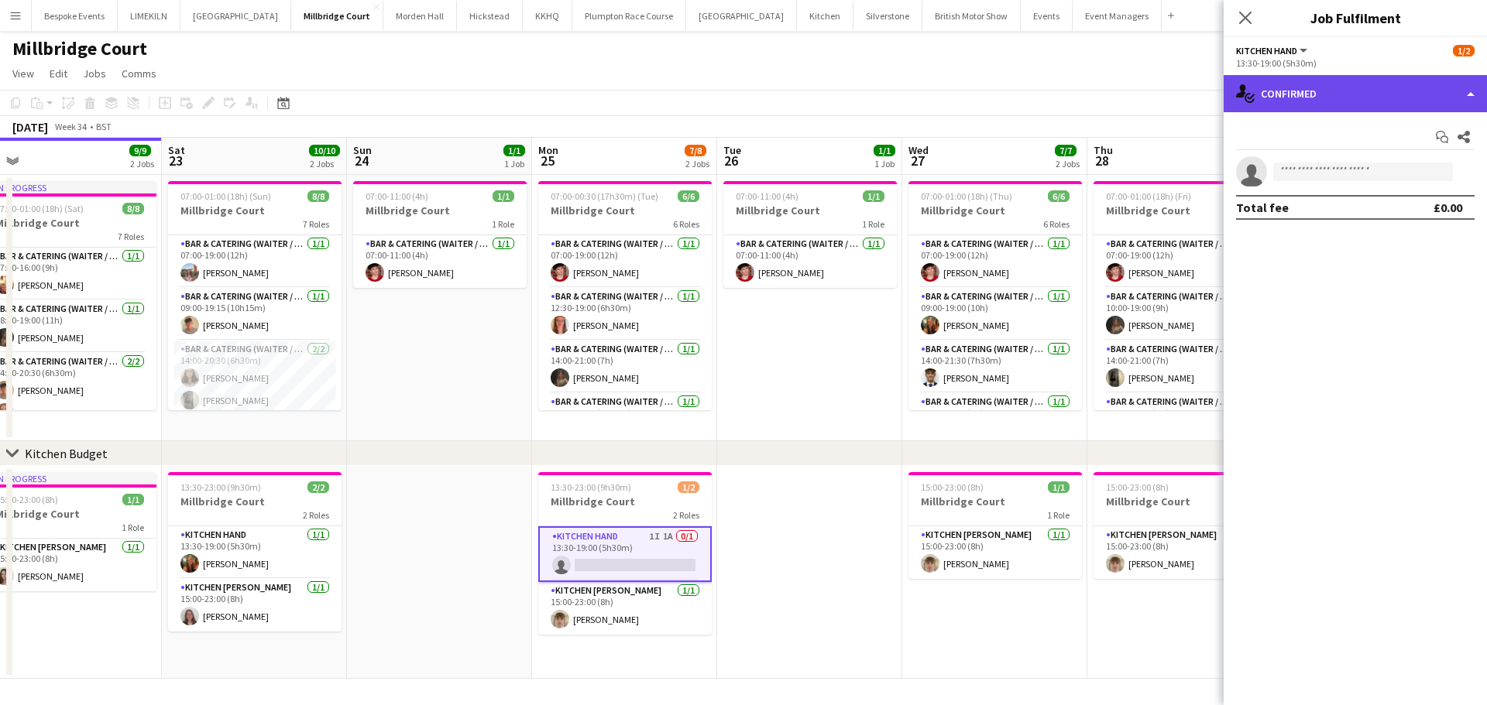
click at [1313, 105] on div "single-neutral-actions-check-2 Confirmed" at bounding box center [1354, 93] width 263 height 37
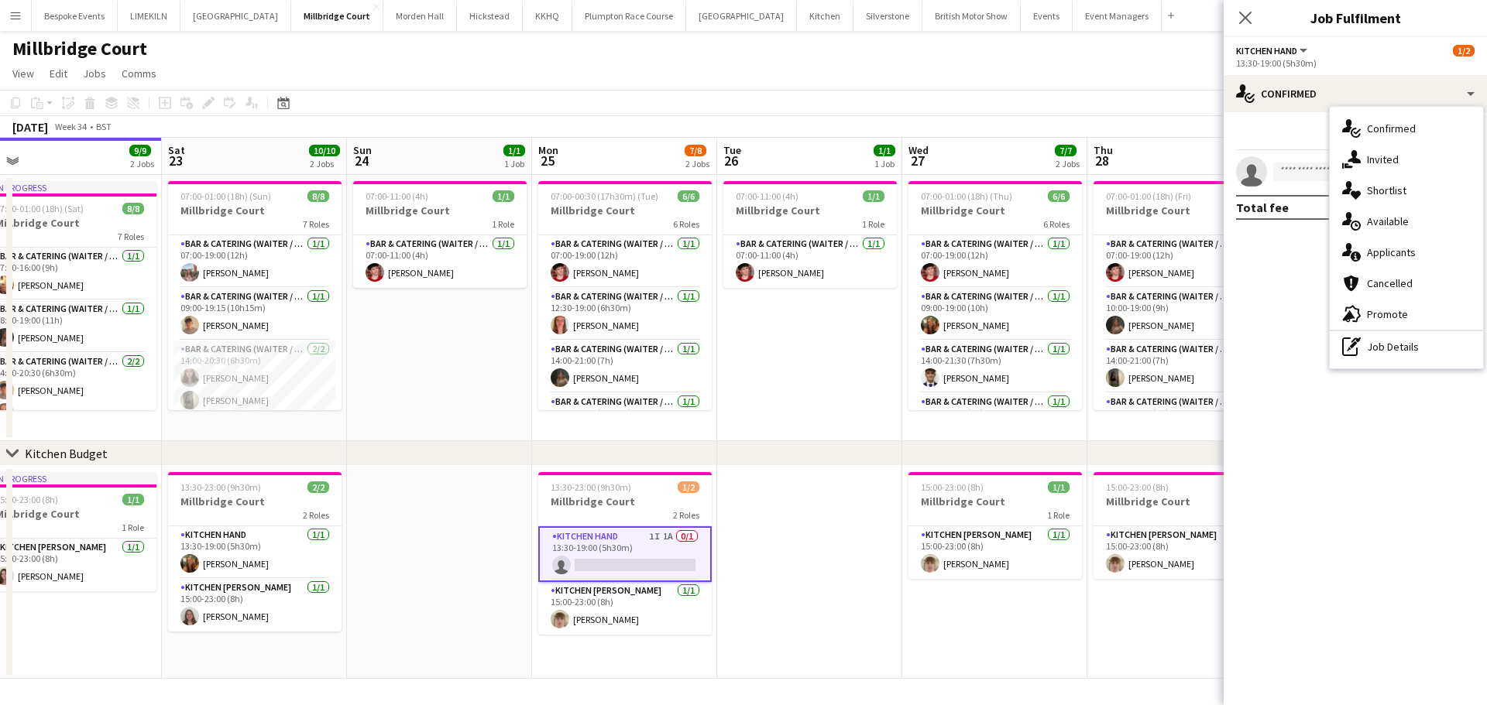
click at [1048, 70] on app-page-menu "View Day view expanded Day view collapsed Month view Date picker Jump to [DATE]…" at bounding box center [743, 74] width 1487 height 29
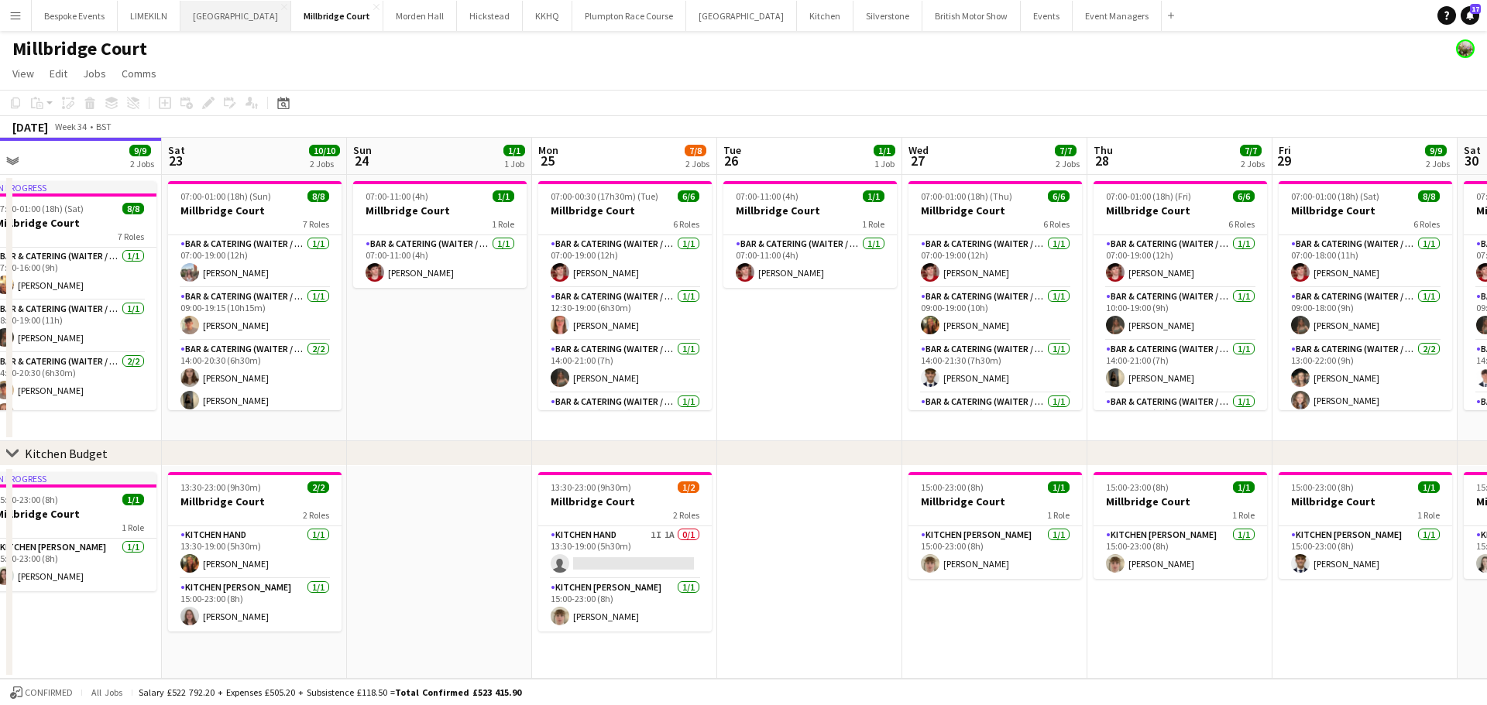
click at [225, 19] on button "[GEOGRAPHIC_DATA] Close" at bounding box center [235, 16] width 111 height 30
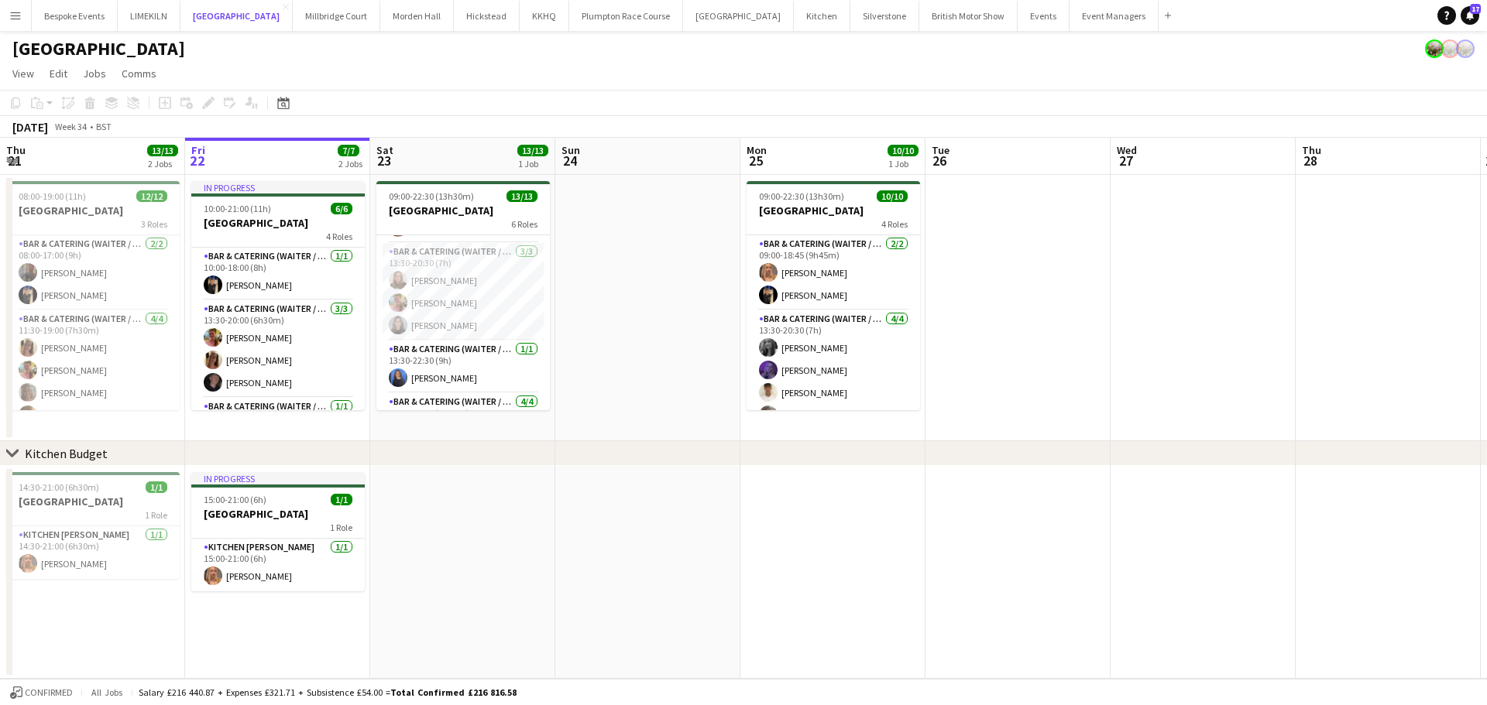
scroll to position [121, 0]
click at [492, 300] on app-card-role "Bar & Catering (Waiter / waitress) [DATE] 13:30-20:30 (7h) [PERSON_NAME] [PERSO…" at bounding box center [462, 291] width 173 height 98
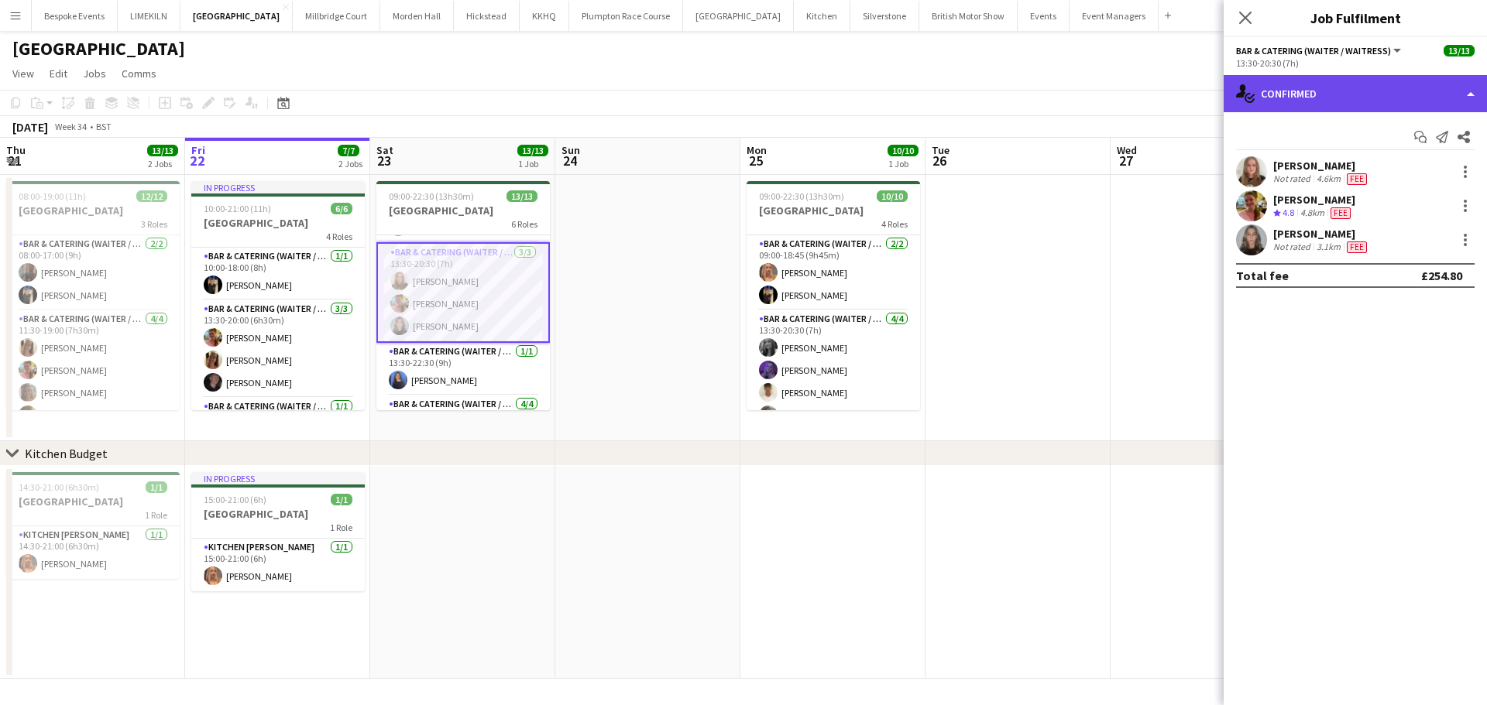
click at [1402, 96] on div "single-neutral-actions-check-2 Confirmed" at bounding box center [1354, 93] width 263 height 37
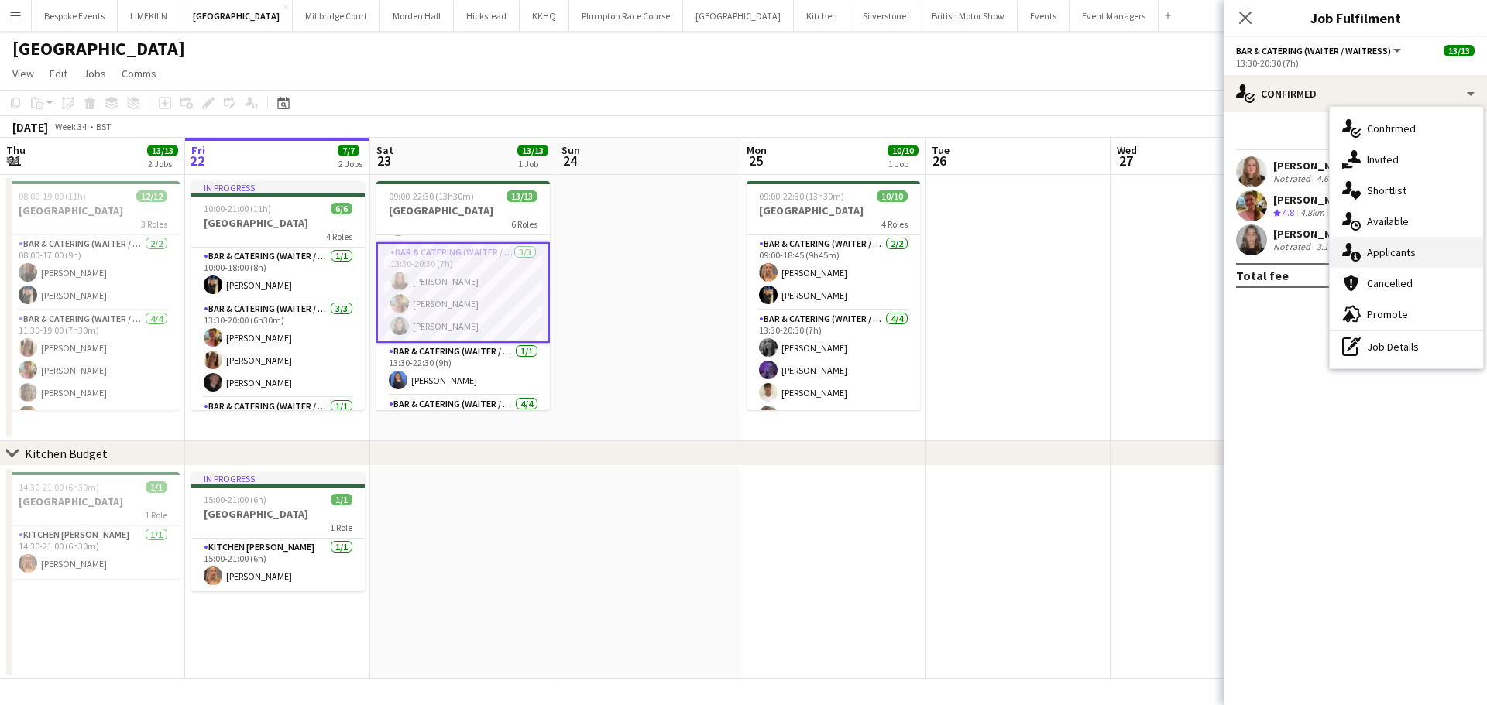
click at [1405, 259] on div "single-neutral-actions-information Applicants" at bounding box center [1405, 252] width 153 height 31
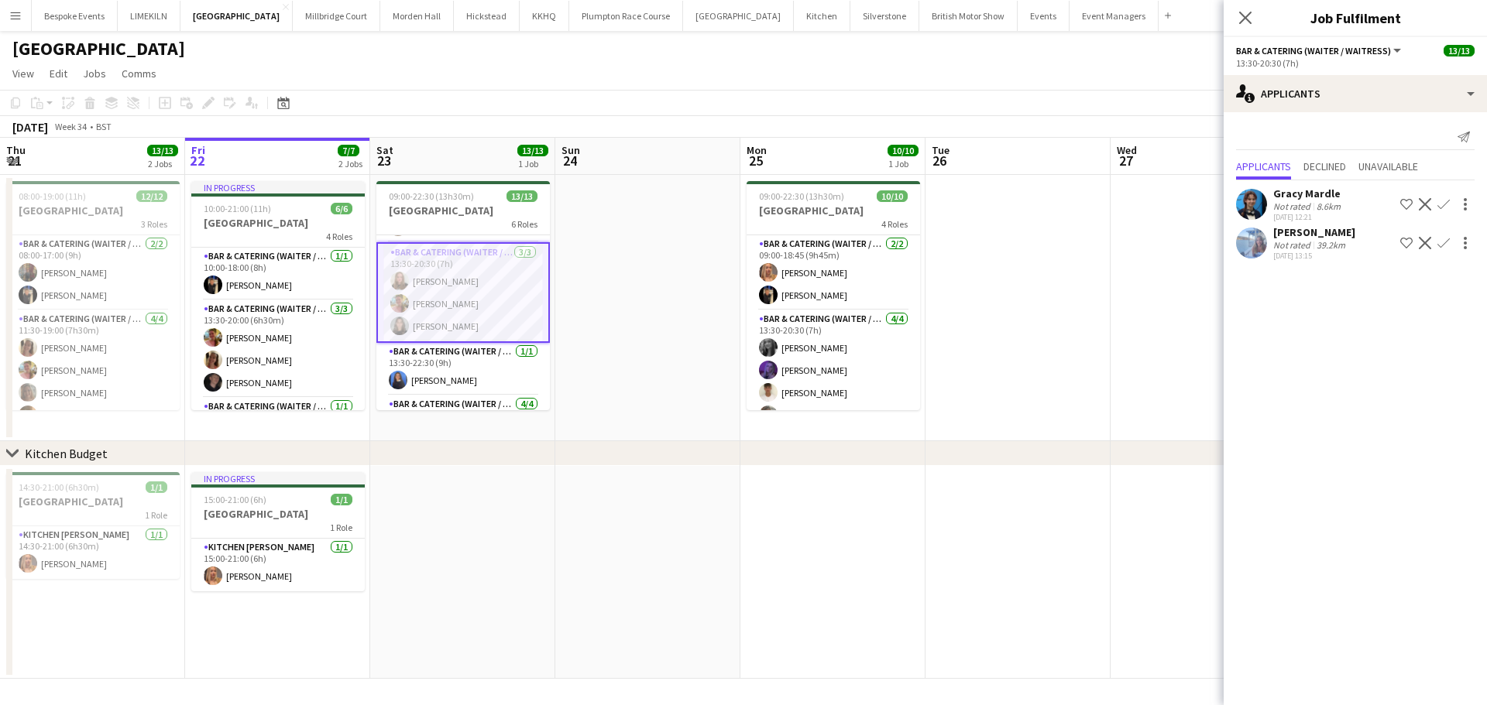
click at [1264, 222] on div "Gracy Mardle Not rated 8.6km [DATE] 12:21 Shortlist crew Decline Confirm" at bounding box center [1354, 205] width 263 height 36
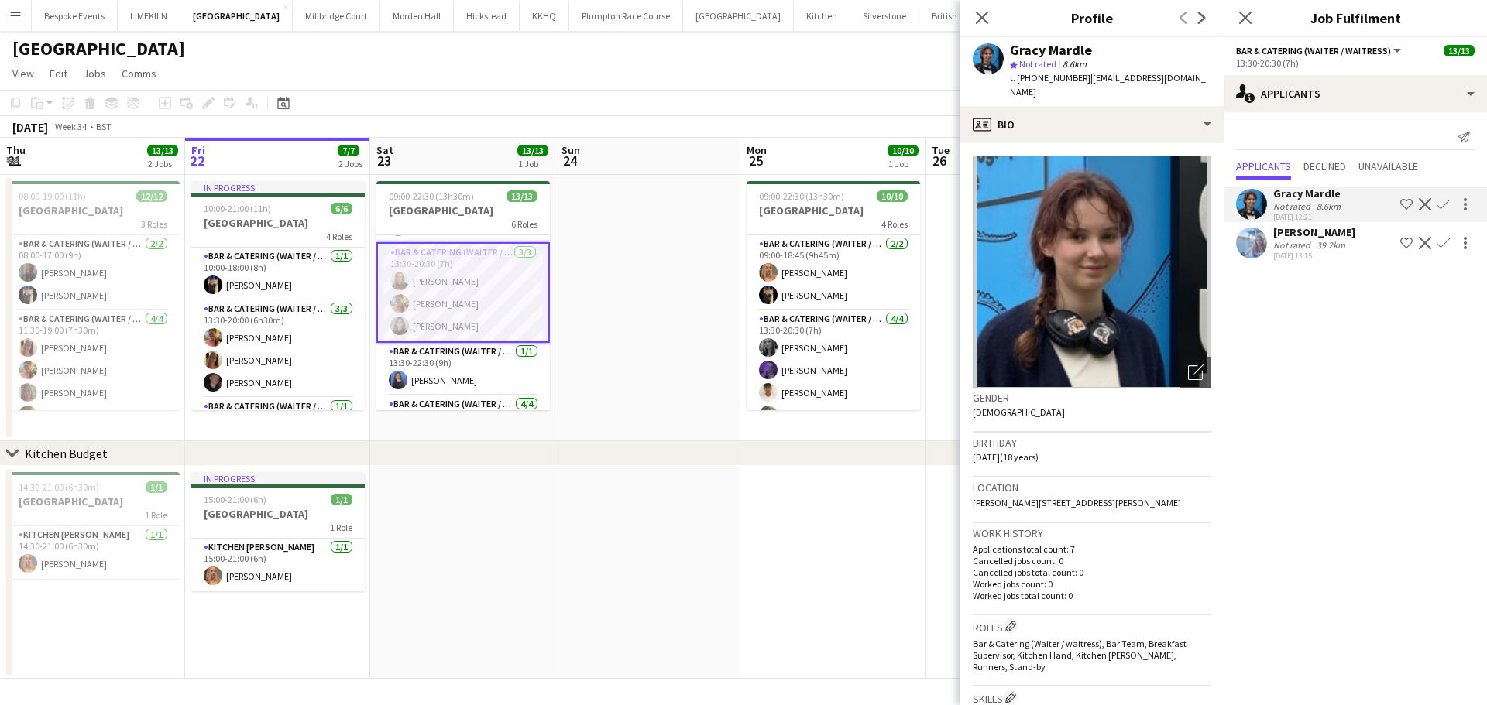
click at [1260, 247] on app-user-avatar at bounding box center [1251, 243] width 31 height 31
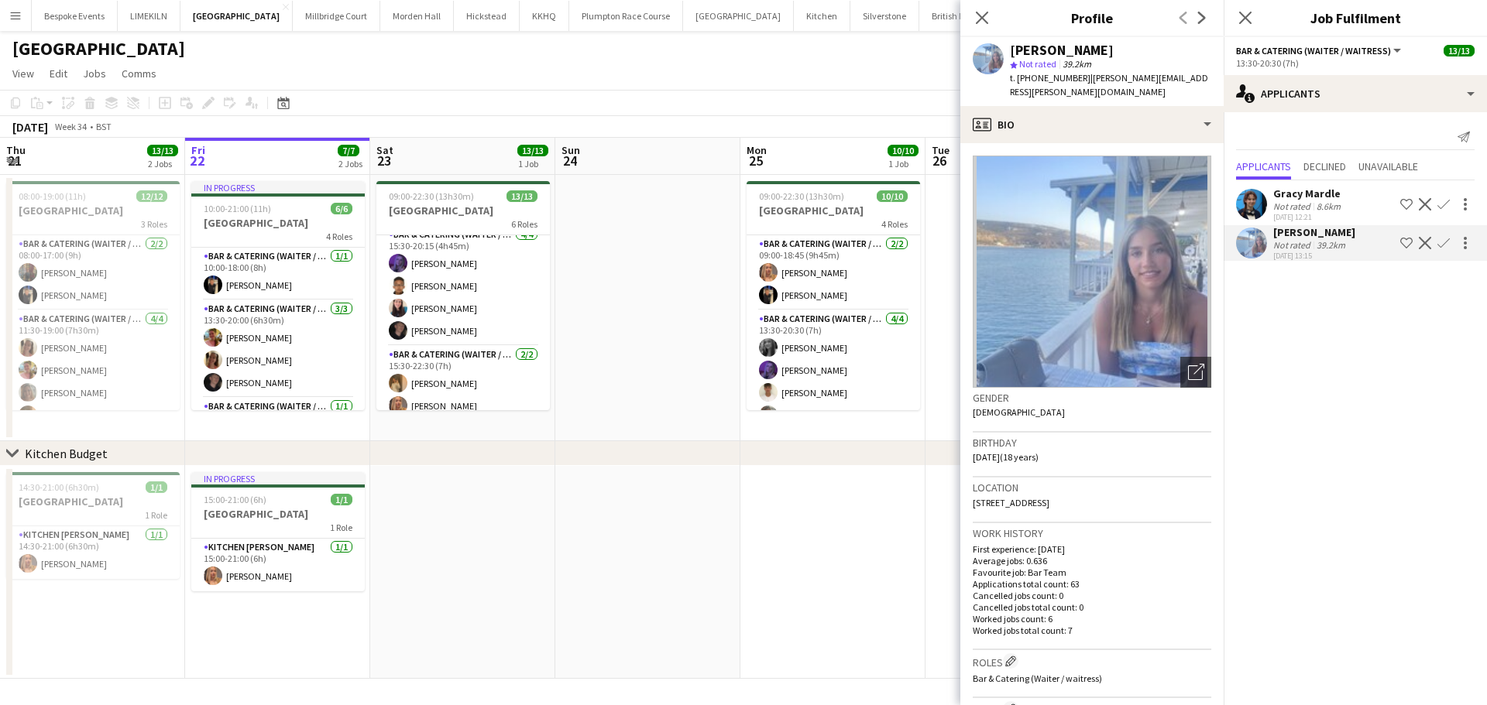
scroll to position [301, 0]
click at [484, 305] on app-card-role "Bar & Catering (Waiter / waitress) [DATE] 15:30-20:15 (4h45m) [PERSON_NAME] [PE…" at bounding box center [462, 275] width 173 height 120
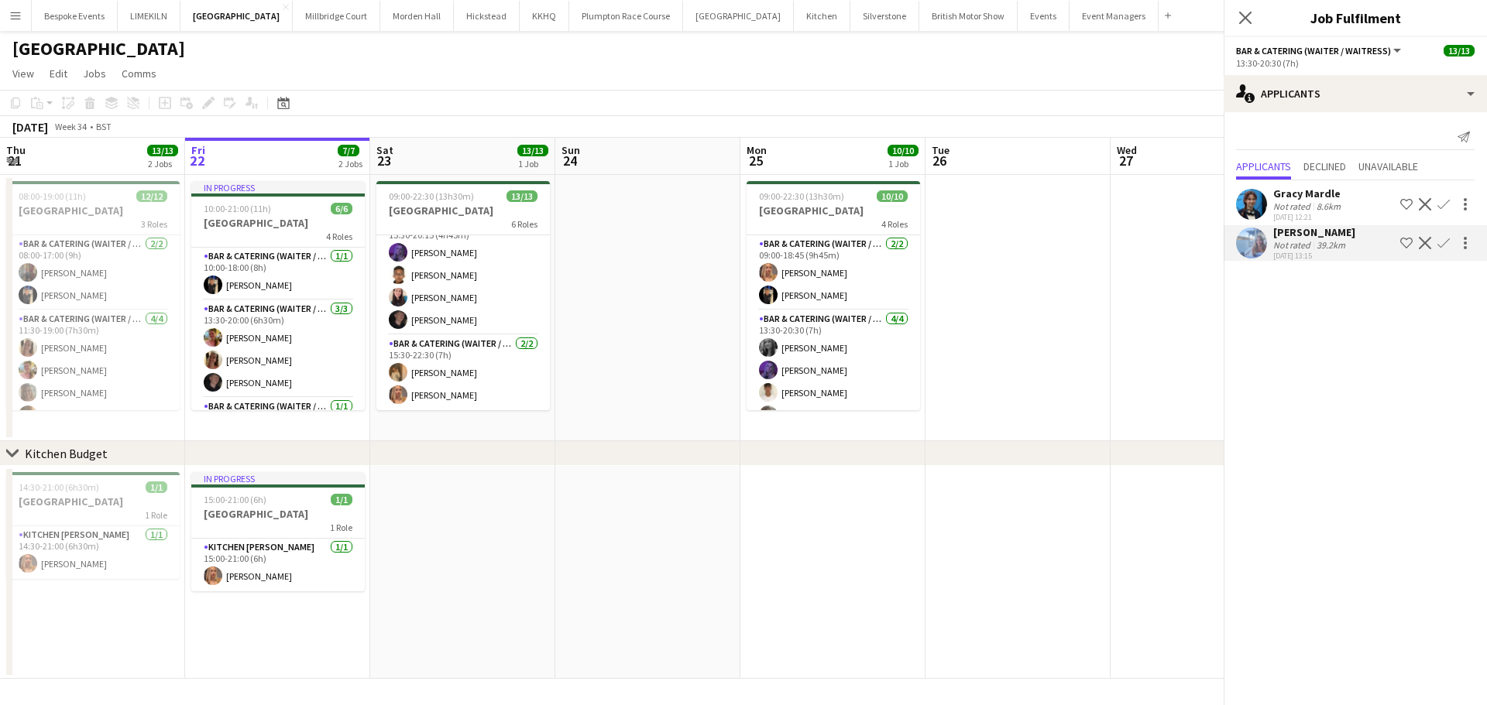
scroll to position [300, 0]
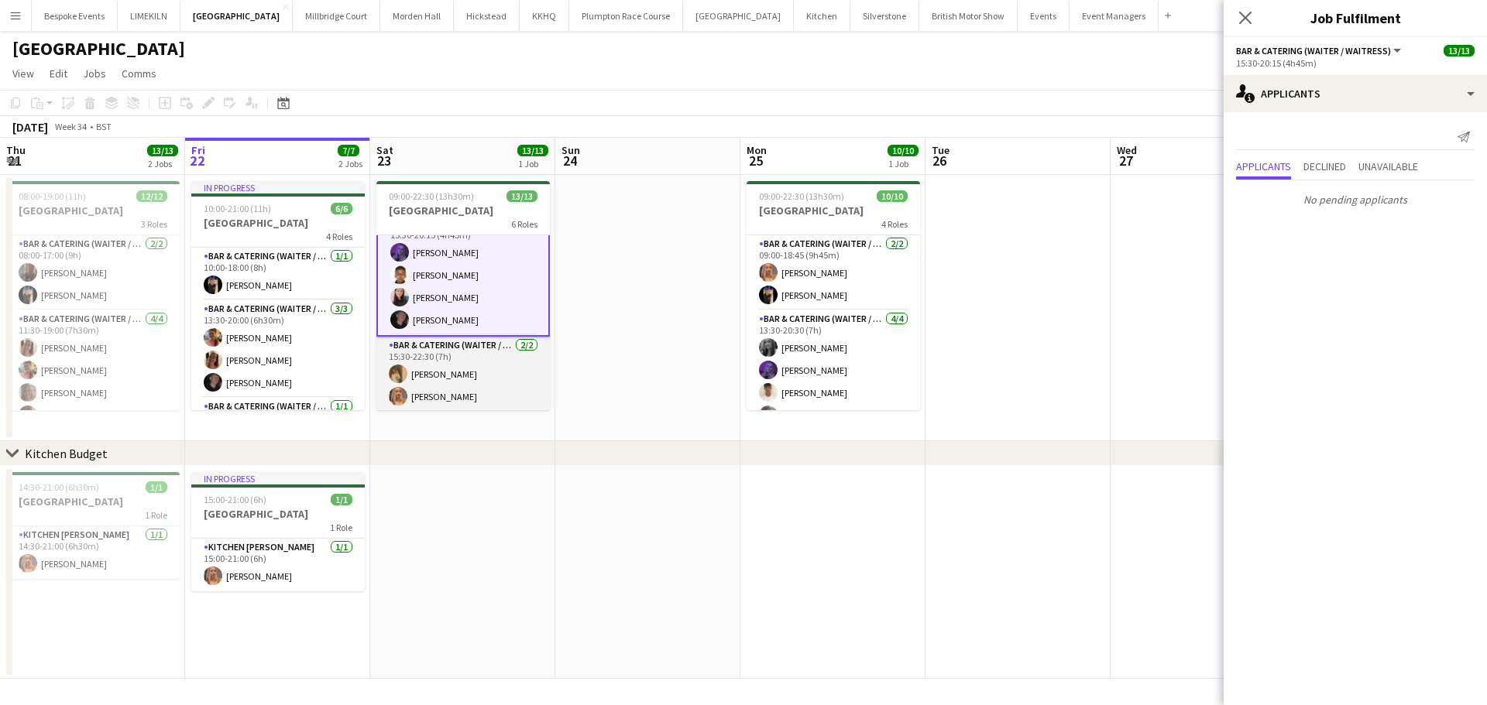
click at [458, 389] on app-card-role "Bar & Catering (Waiter / waitress) [DATE] 15:30-22:30 (7h) [PERSON_NAME] [PERSO…" at bounding box center [462, 374] width 173 height 75
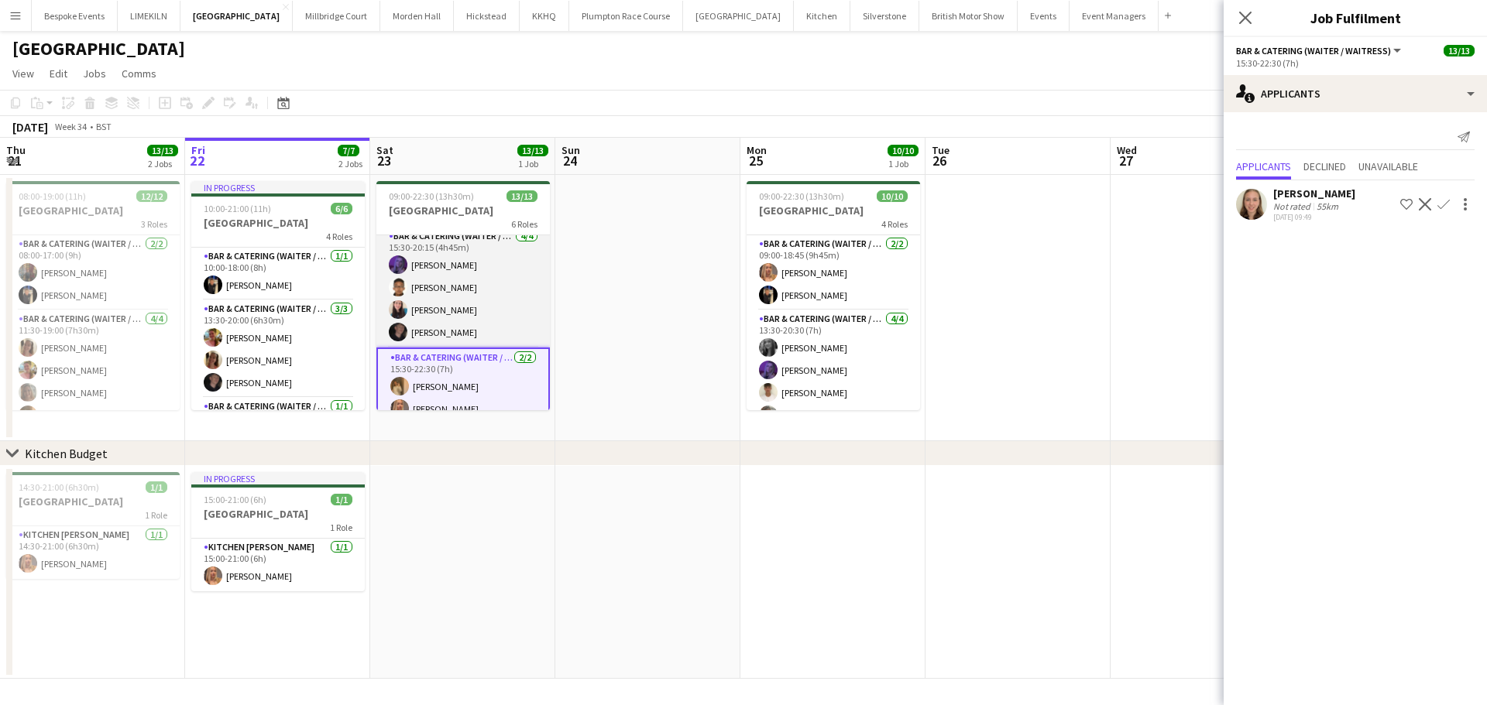
scroll to position [284, 0]
click at [1244, 206] on app-user-avatar at bounding box center [1251, 204] width 31 height 31
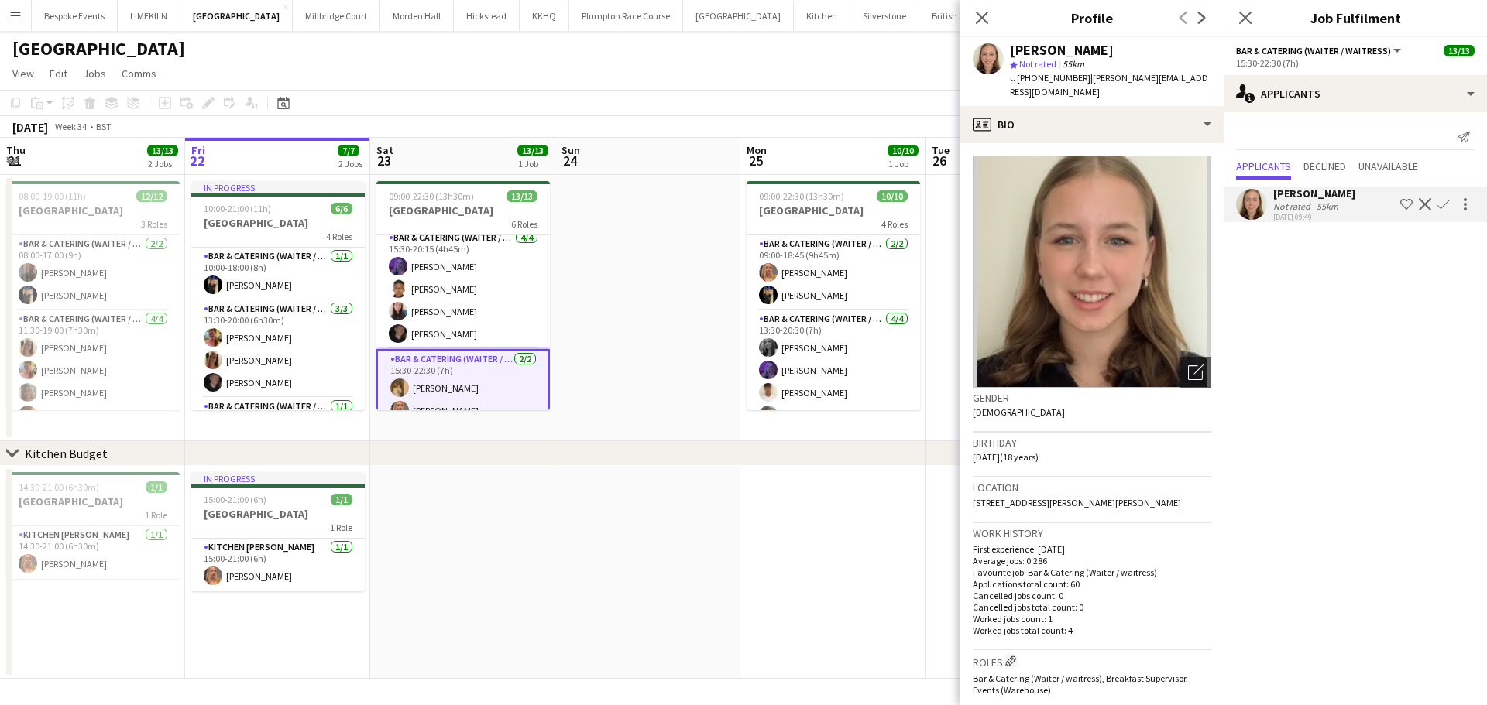
click at [702, 281] on app-date-cell at bounding box center [647, 308] width 185 height 266
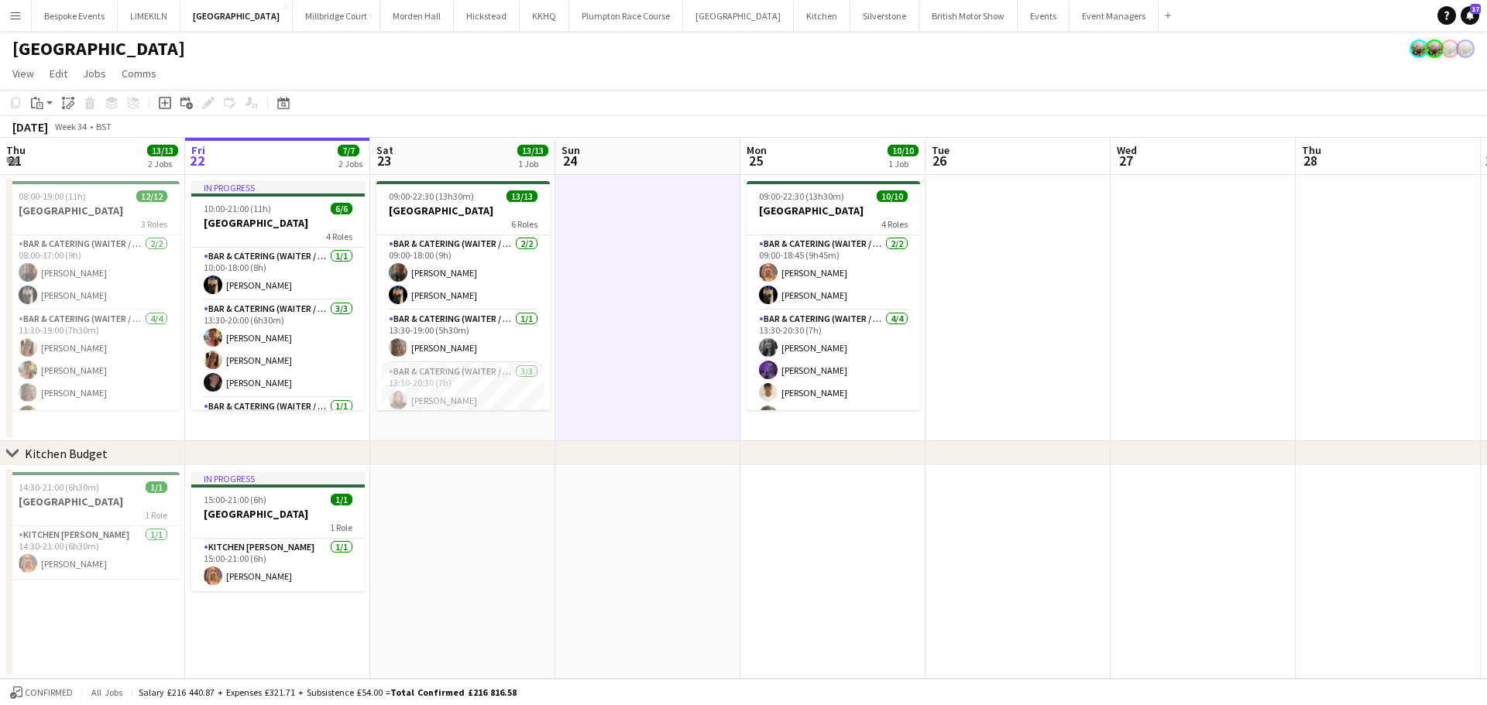
scroll to position [298, 0]
click at [541, 81] on app-page-menu "View Day view expanded Day view collapsed Month view Date picker Jump to [DATE]…" at bounding box center [743, 74] width 1487 height 29
